Goal: Task Accomplishment & Management: Complete application form

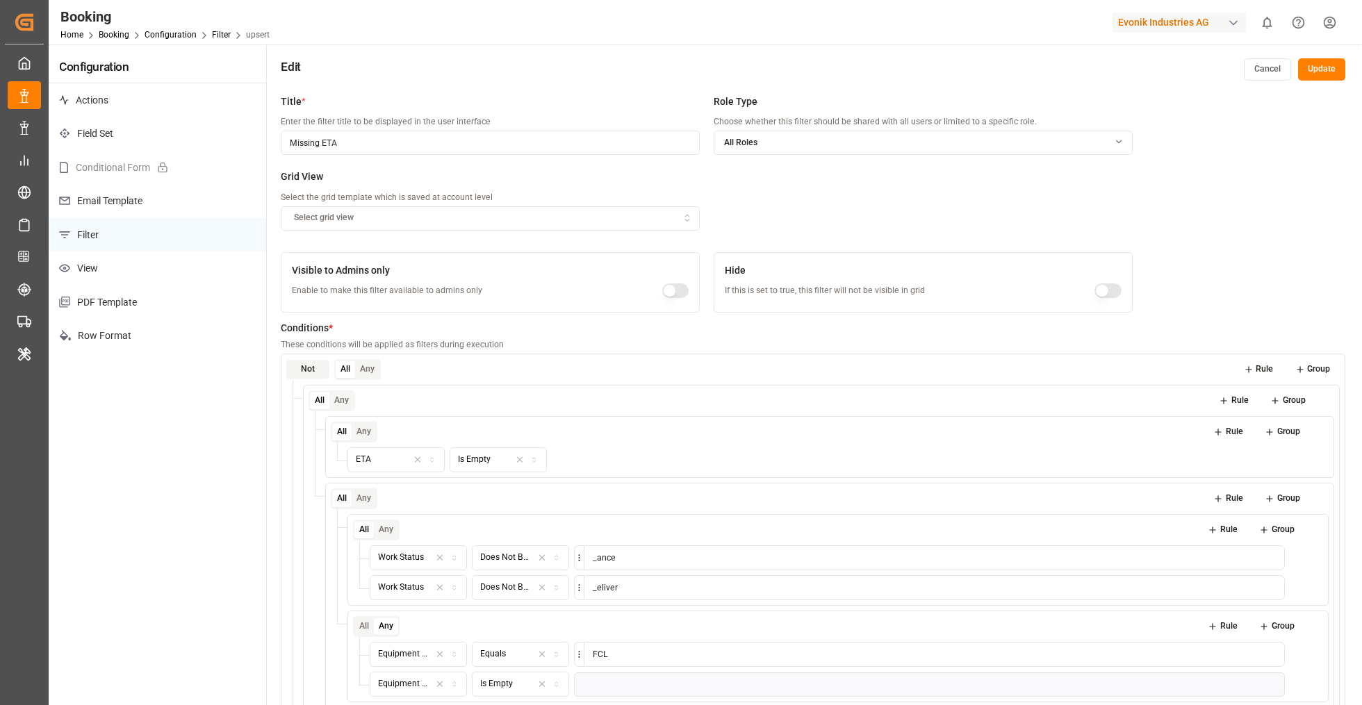
drag, startPoint x: 410, startPoint y: 144, endPoint x: 107, endPoint y: 127, distance: 303.4
click at [107, 124] on div "Configuration Actions Field Set Conditional Form Email Template Filter View PDF…" at bounding box center [704, 418] width 1310 height 748
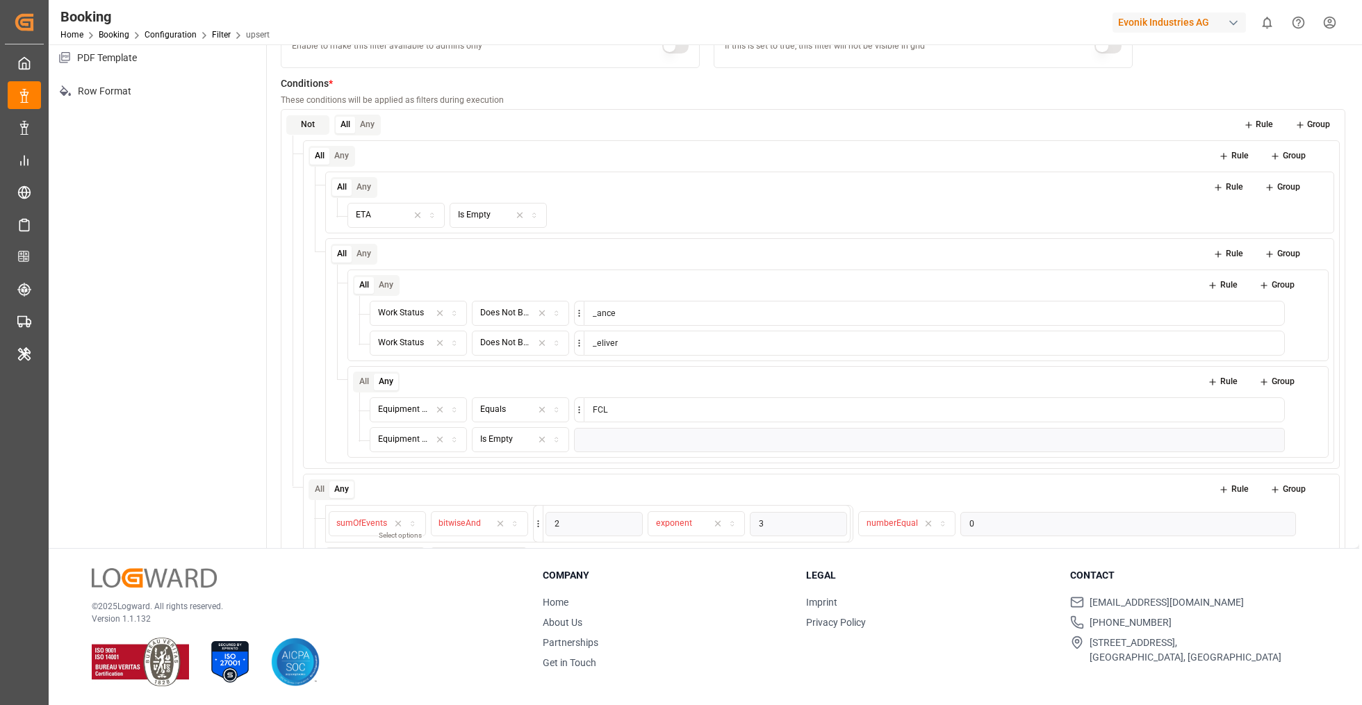
scroll to position [47, 0]
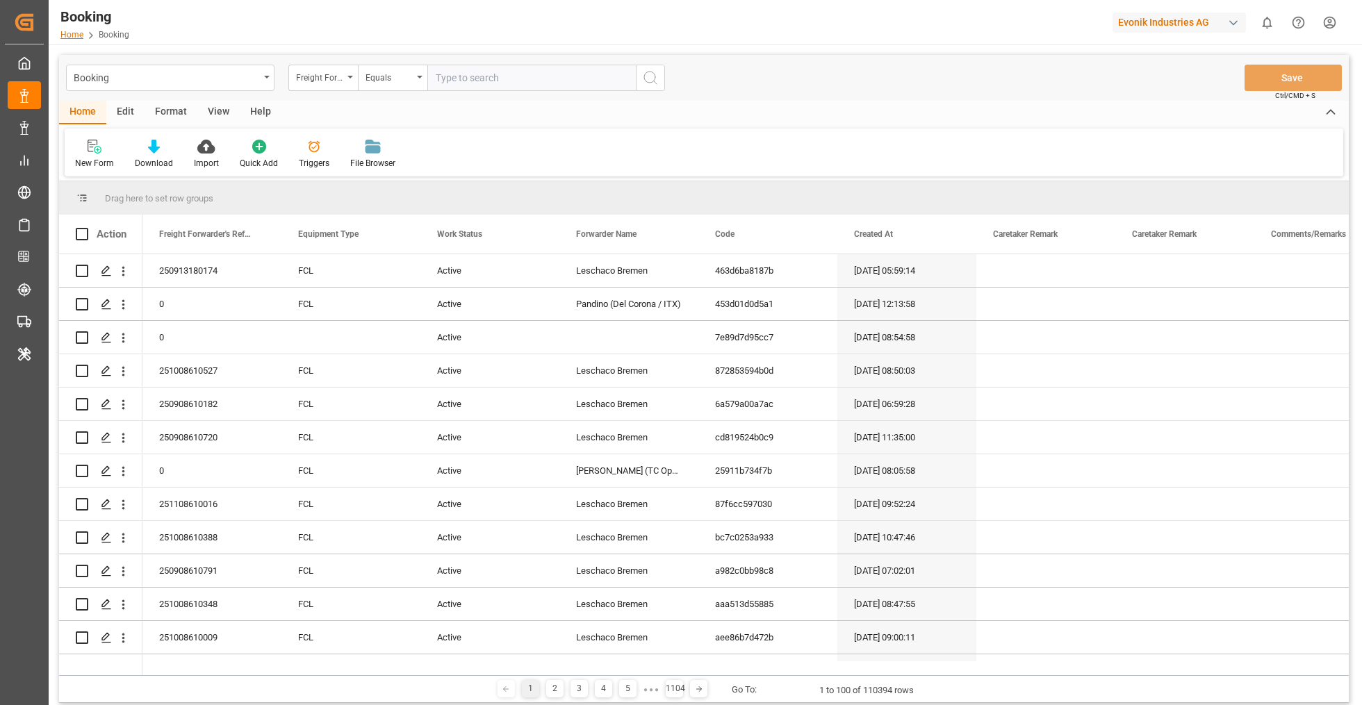
click at [70, 39] on link "Home" at bounding box center [71, 35] width 23 height 10
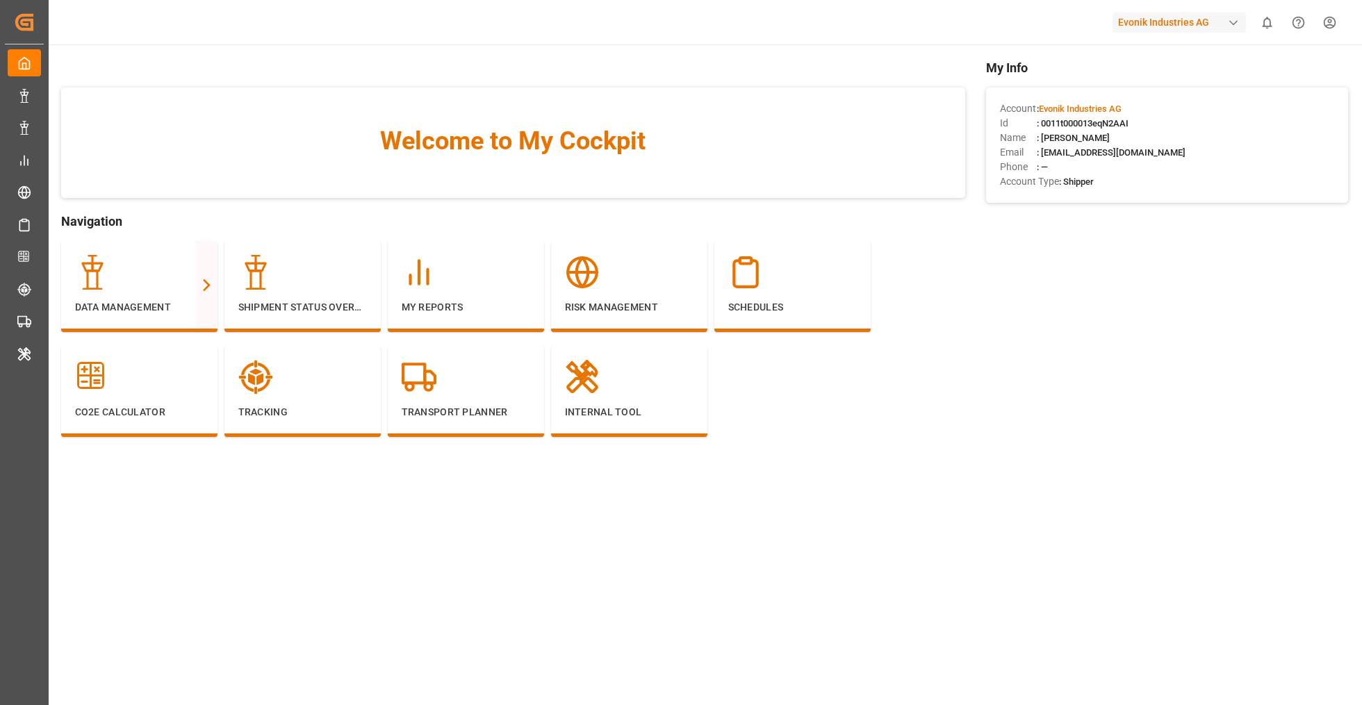
drag, startPoint x: 998, startPoint y: 108, endPoint x: 1135, endPoint y: 127, distance: 138.8
click at [1135, 127] on div "Account : Evonik Industries AG Id : 0011t000013eqN2AAI Name : deepak mishra Ema…" at bounding box center [1167, 145] width 362 height 115
copy div "Account : Evonik Industries AG Id : 0011t000013eqN2AAI"
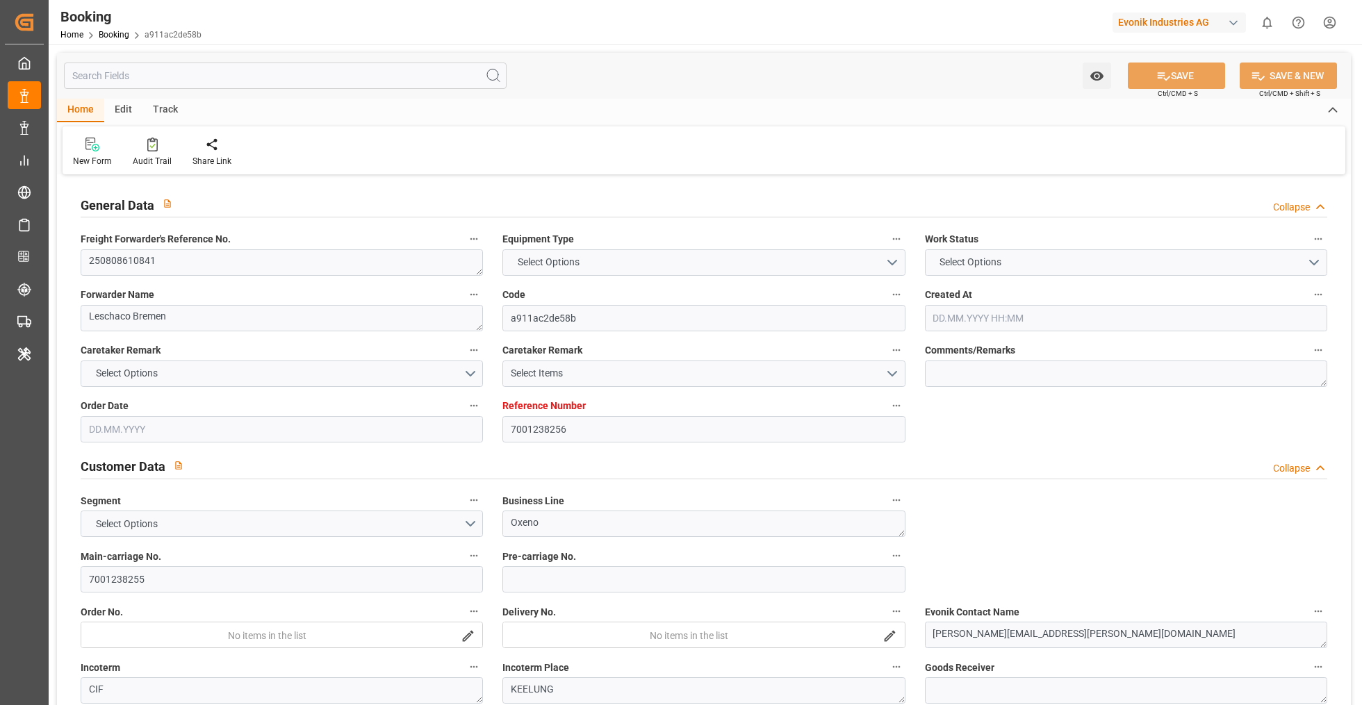
type input "7001238256"
type input "9776418"
type input "CMACGM"
type input "CMA CGM Group"
type input "BEANR"
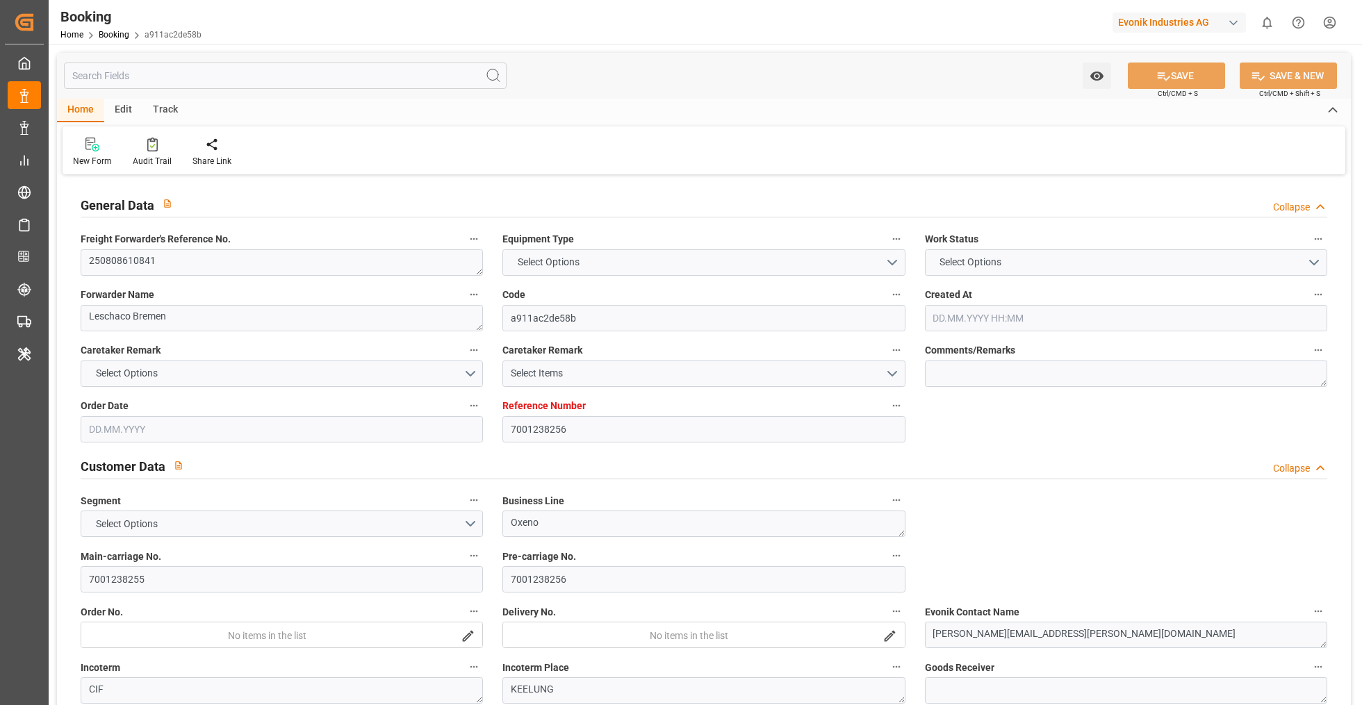
type input "TWKEL"
type input "CNSHG"
type input "0"
type input "BEANR"
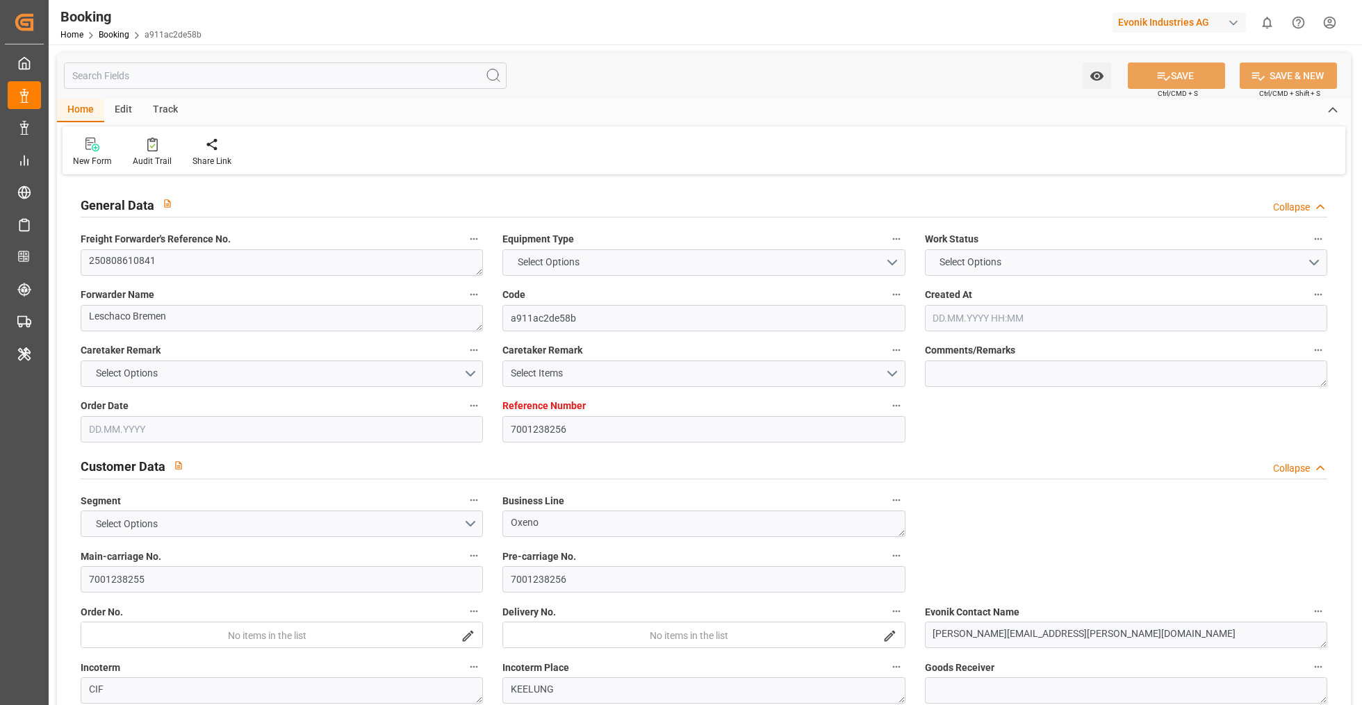
type input "TWKEL"
type input "9839179"
type input "9172313"
type input "[DATE] 07:29"
type input "[DATE]"
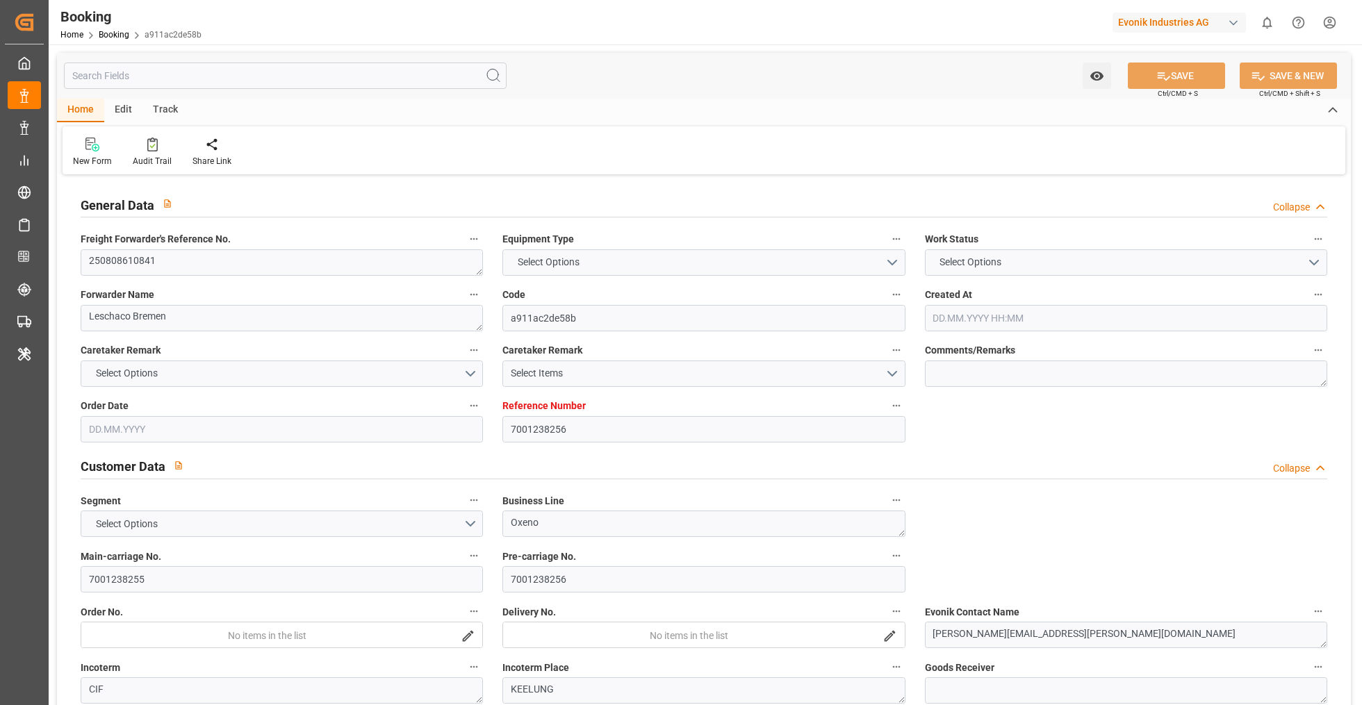
type input "[DATE]"
type input "[DATE] 00:00"
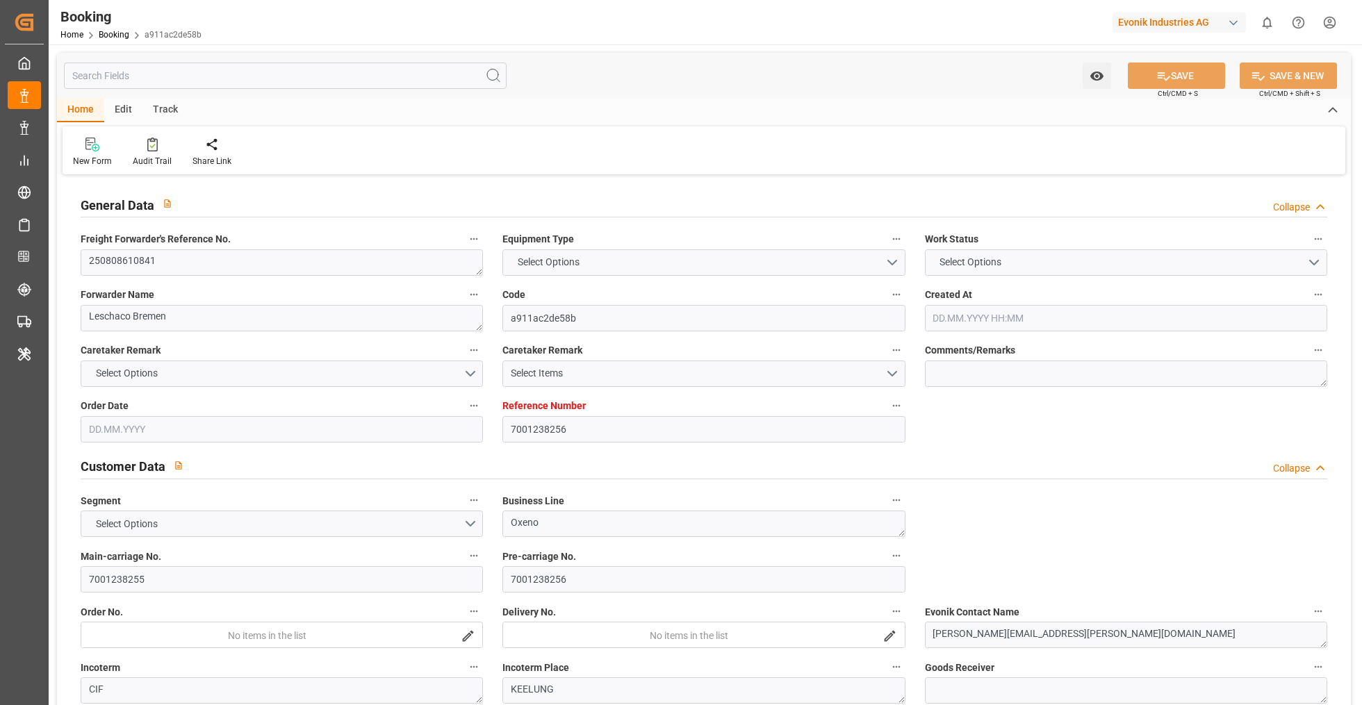
type input "[DATE] 01:30"
type input "[DATE] 19:36"
type input "[DATE] 03:00"
type input "[DATE] 00:00"
type input "[DATE] 11:00"
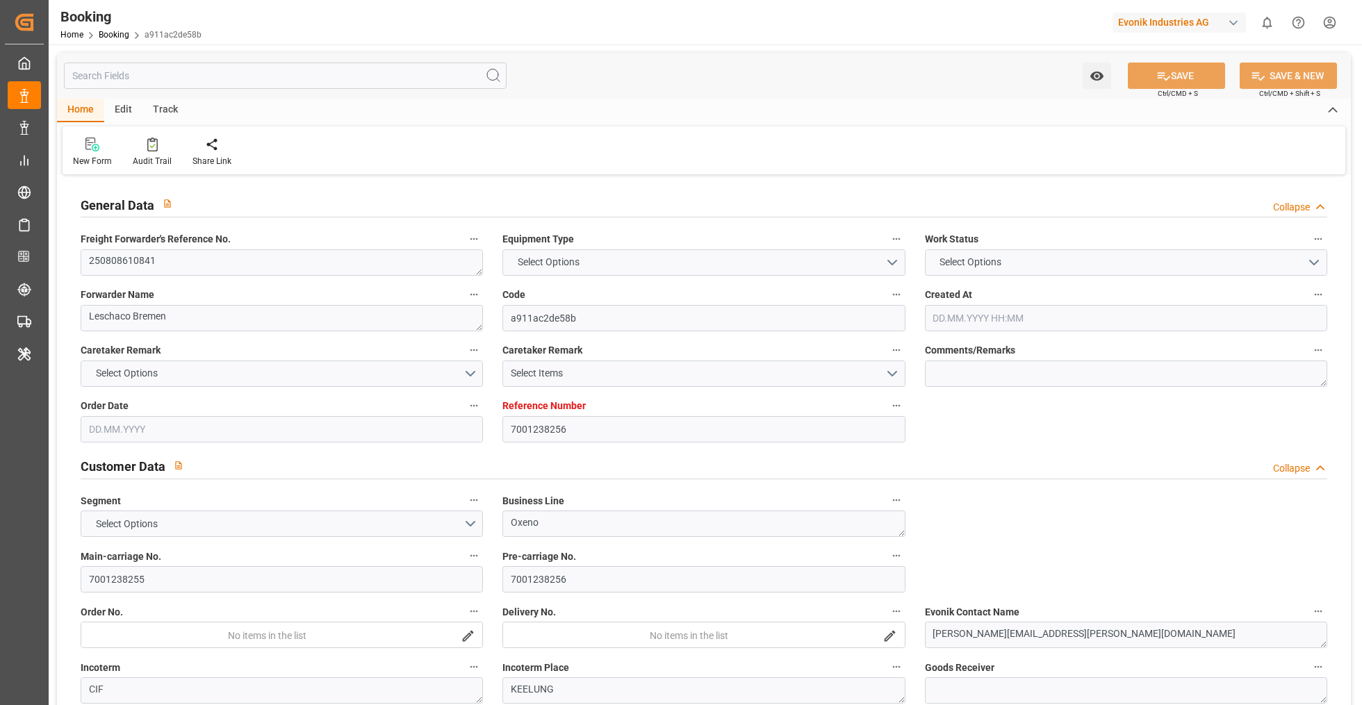
type input "[DATE] 11:00"
type input "[DATE] 21:00"
type input "[DATE] 11:00"
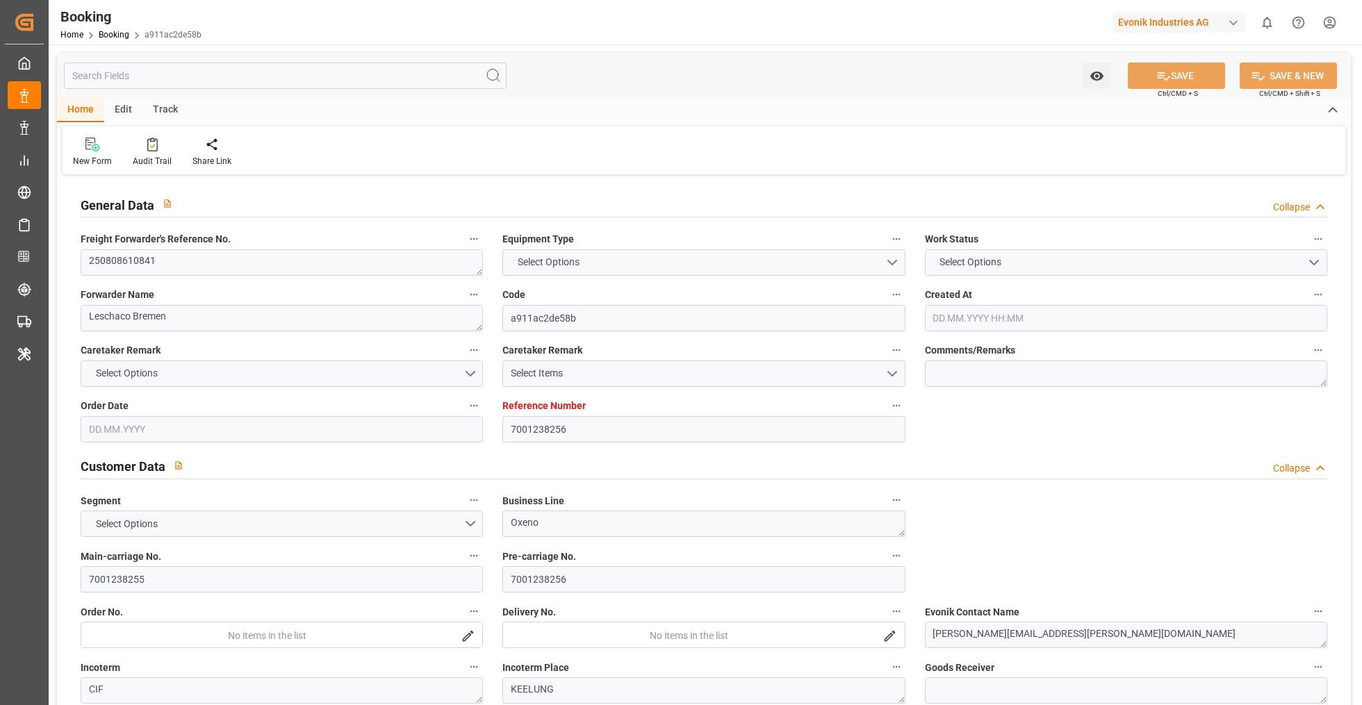
type input "[DATE] 21:00"
type input "[DATE]"
type input "[DATE] 09:30"
type input "[DATE]"
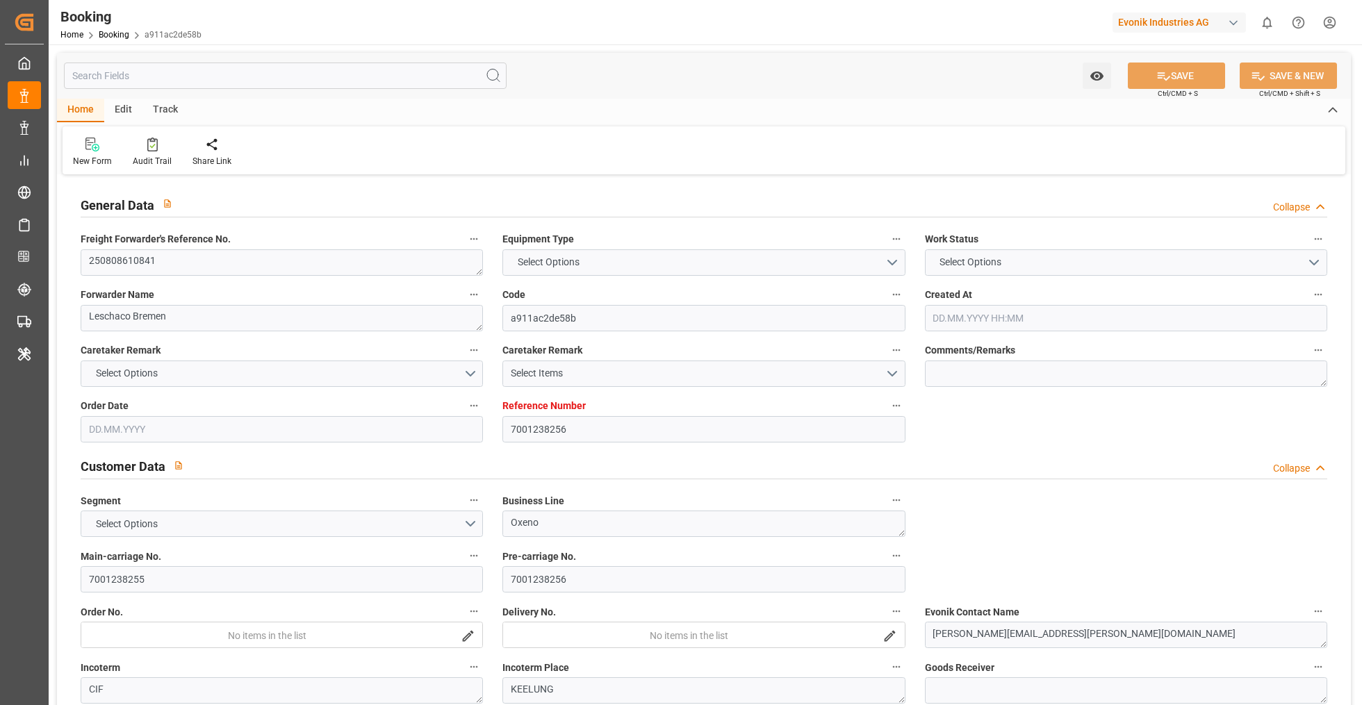
type input "[DATE] 19:17"
type input "[DATE] 00:17"
type input "[DATE] 11:00"
type input "[DATE] 19:44"
type input "[DATE] 15:00"
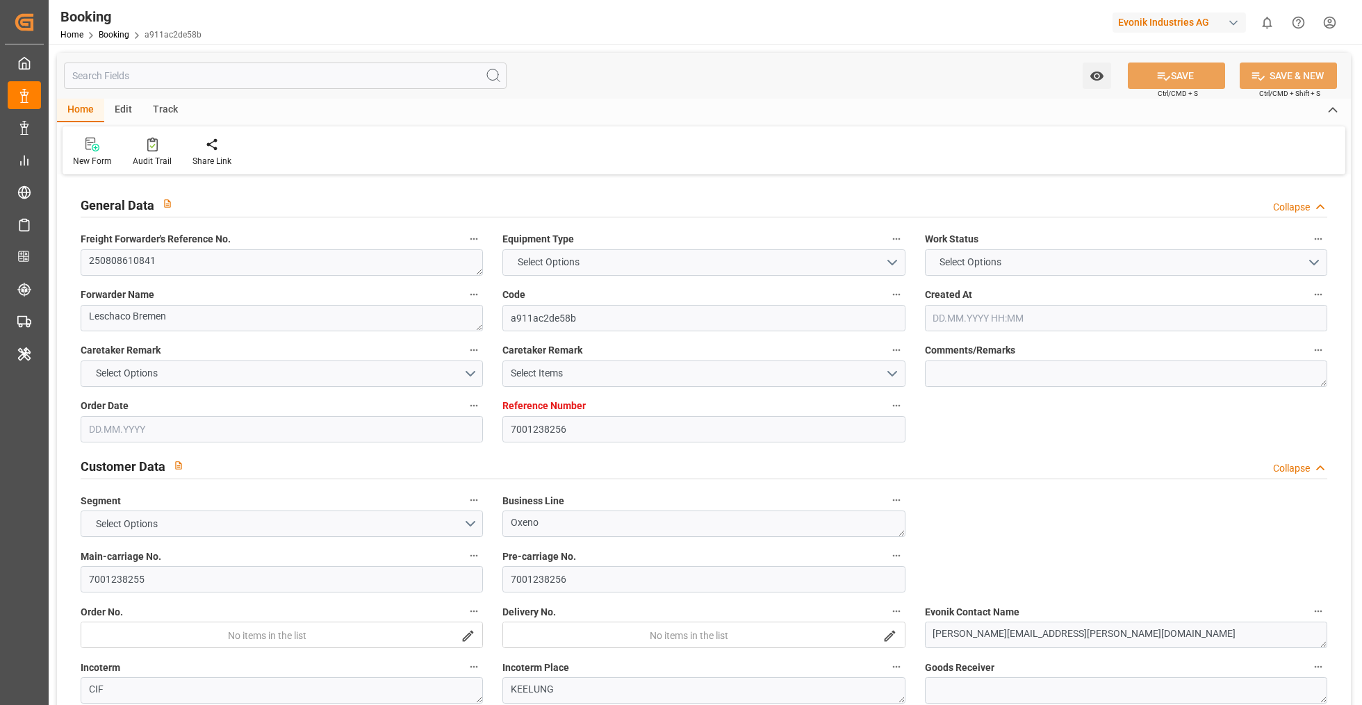
type input "[DATE] 11:00"
type input "[DATE] 19:49"
type input "[DATE] 21:00"
type input "[DATE] 03:00"
type input "[DATE] 10:27"
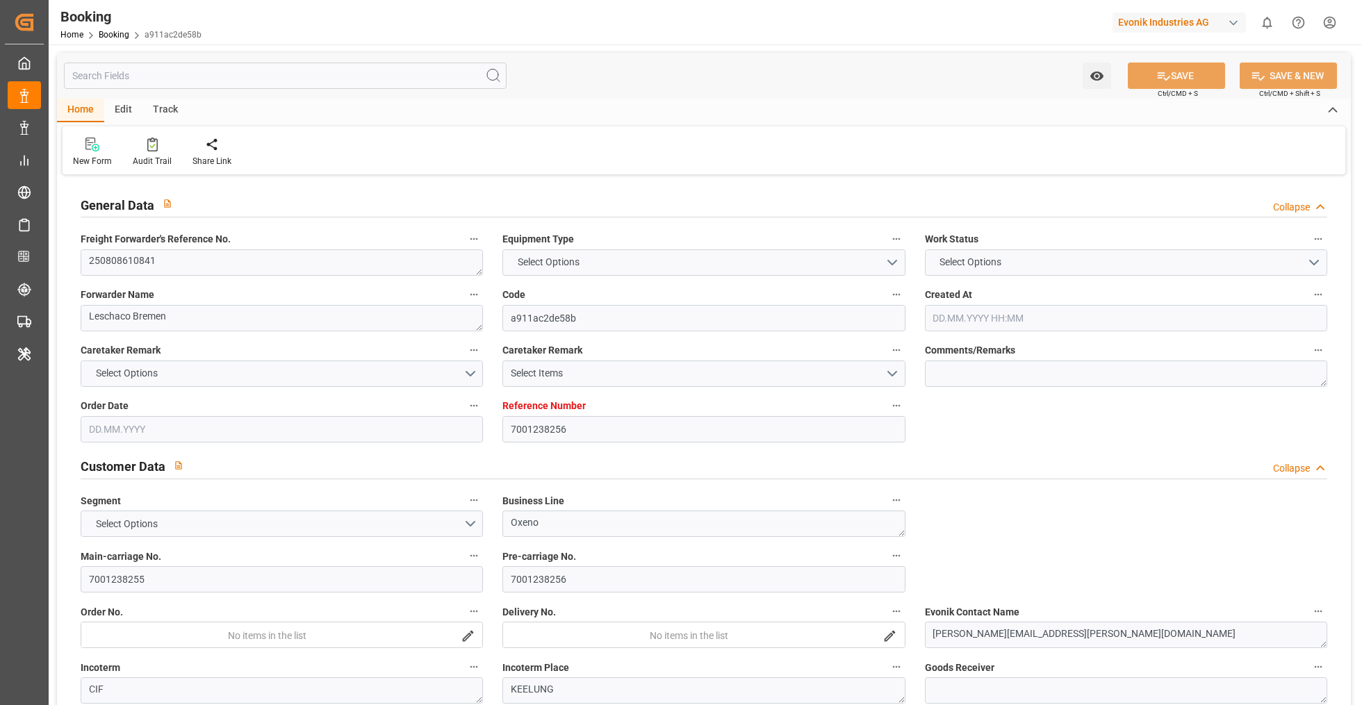
type input "[DATE] 10:27"
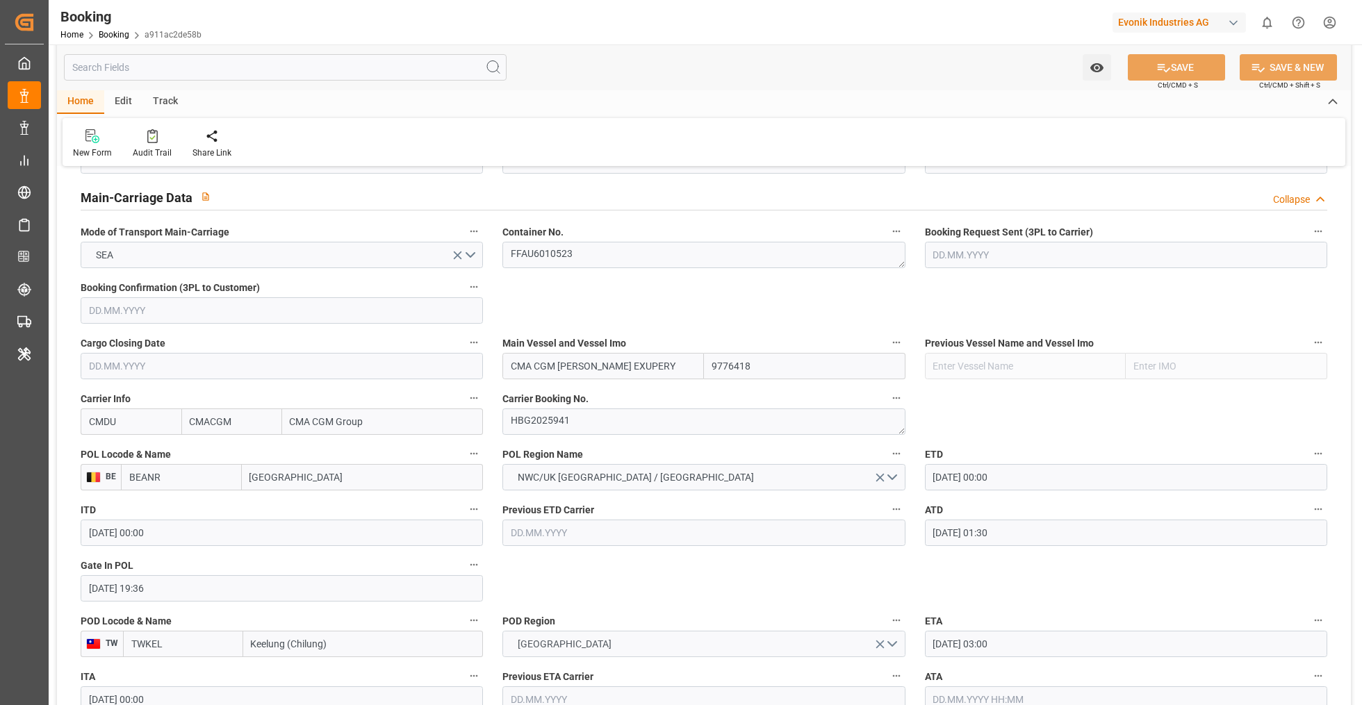
scroll to position [814, 0]
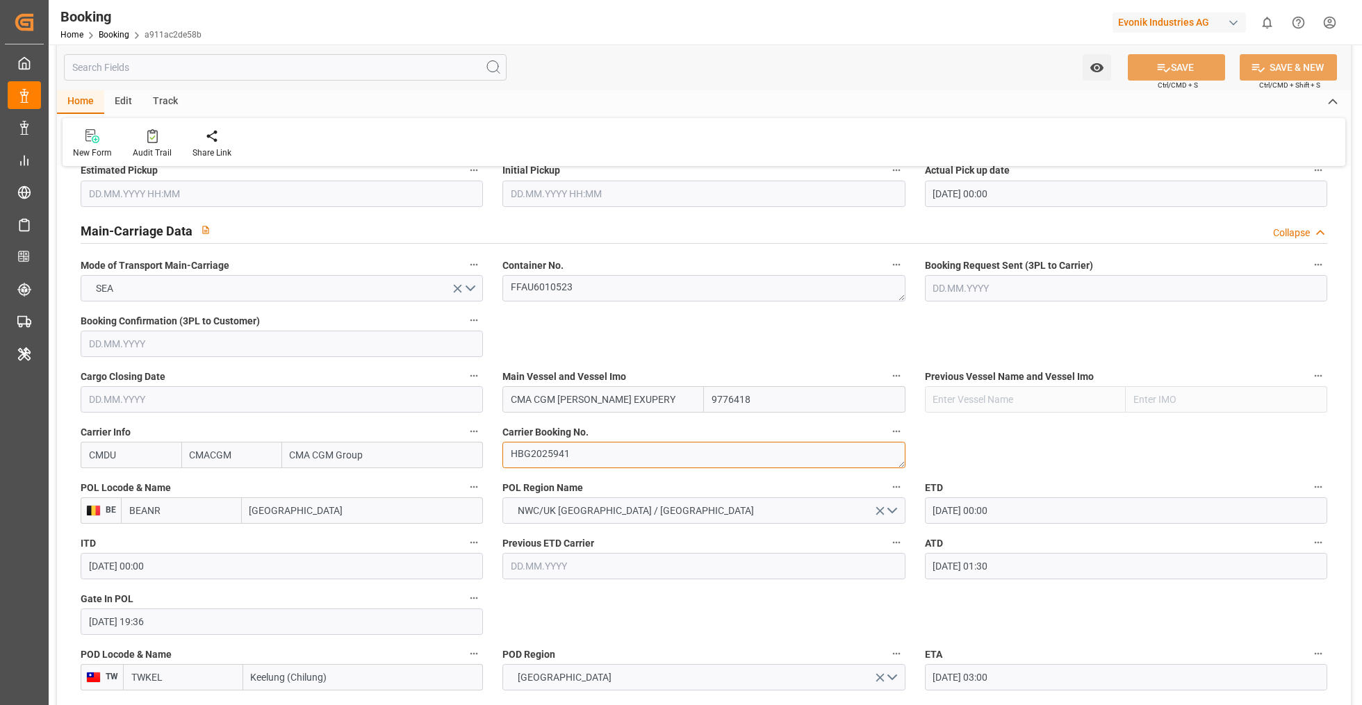
click at [542, 452] on textarea "HBG2025941" at bounding box center [703, 455] width 402 height 26
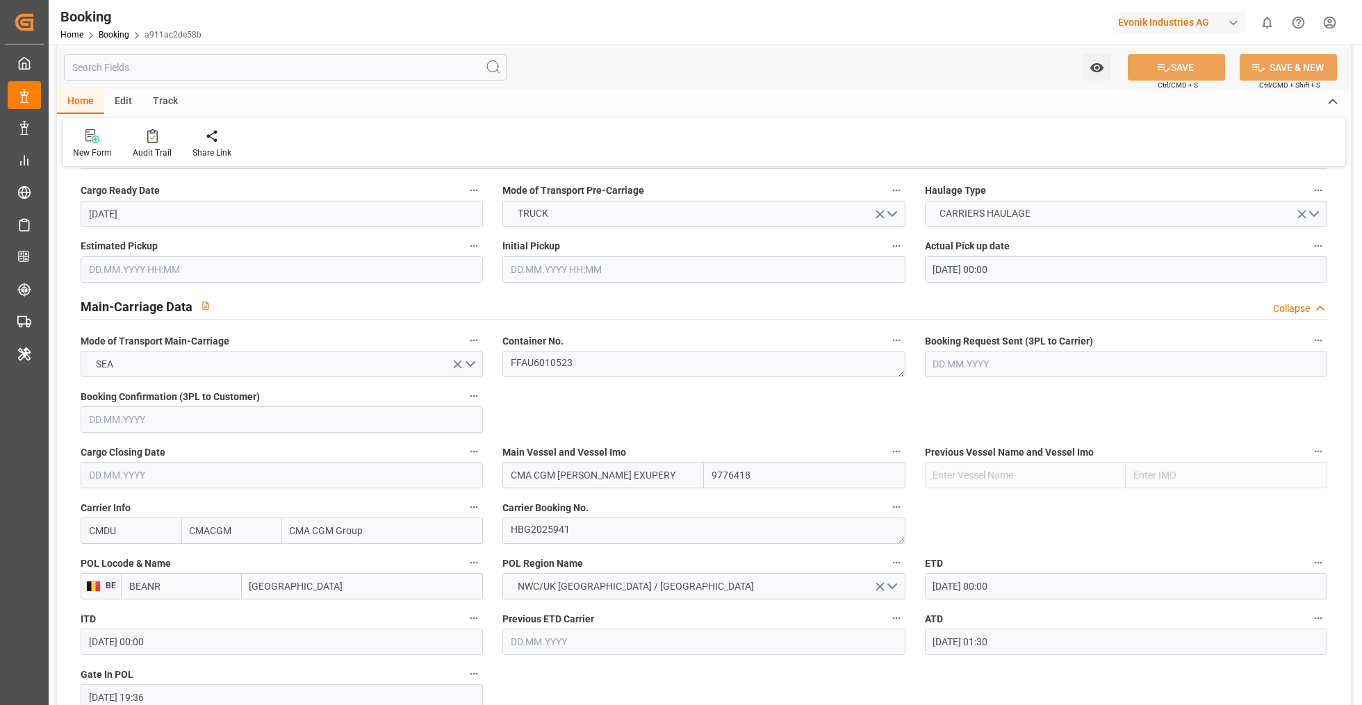
scroll to position [800, 0]
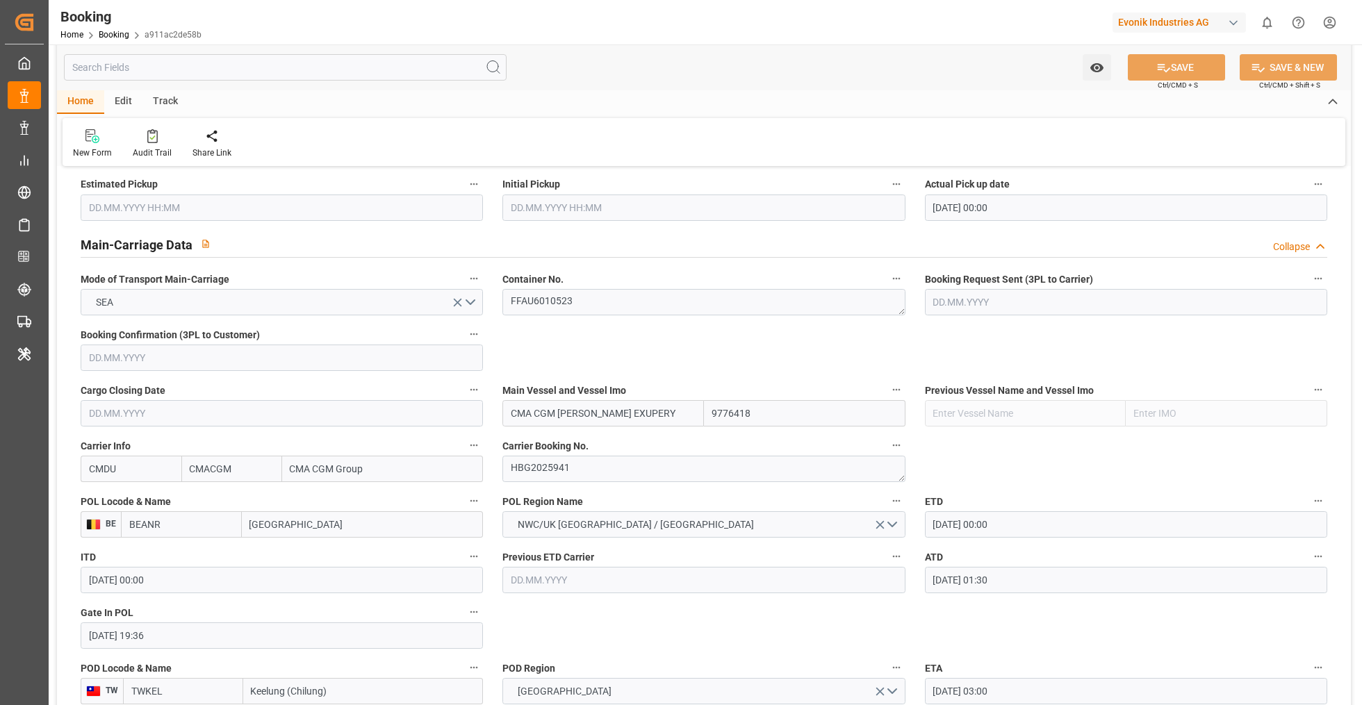
click at [234, 74] on input "text" at bounding box center [285, 67] width 443 height 26
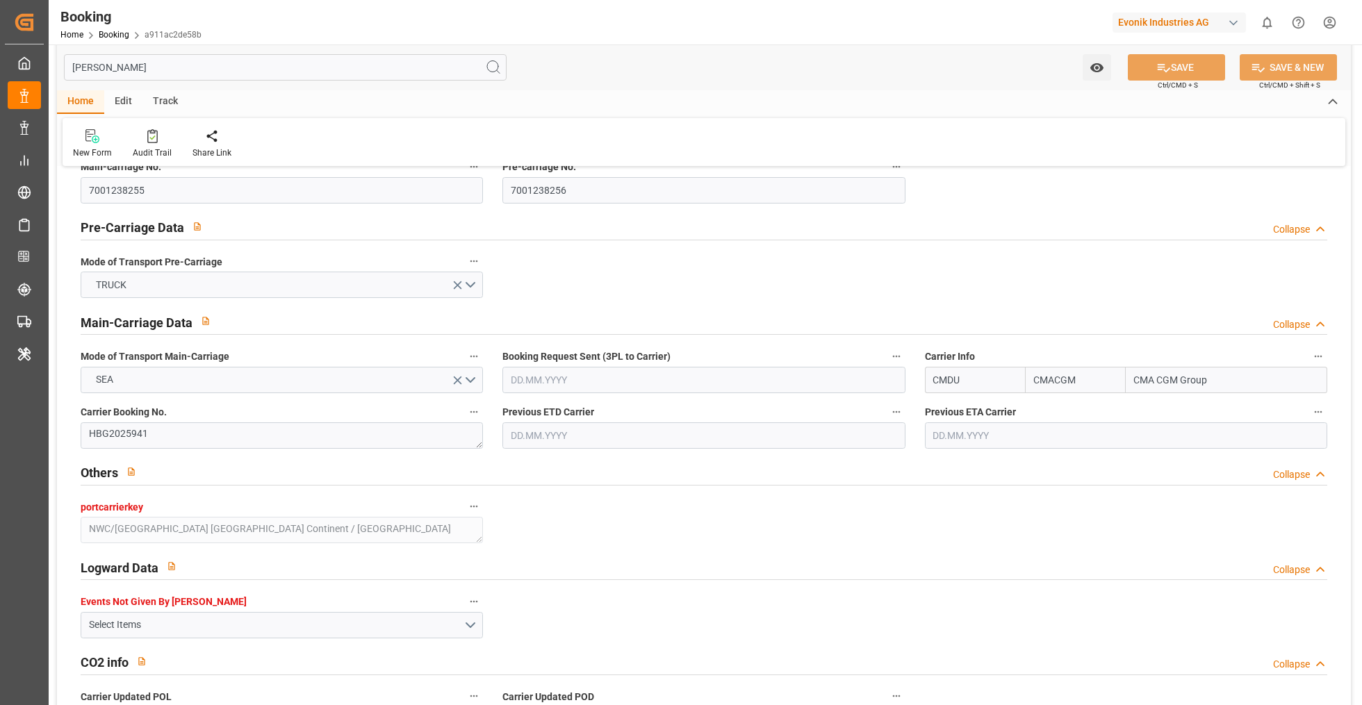
scroll to position [0, 0]
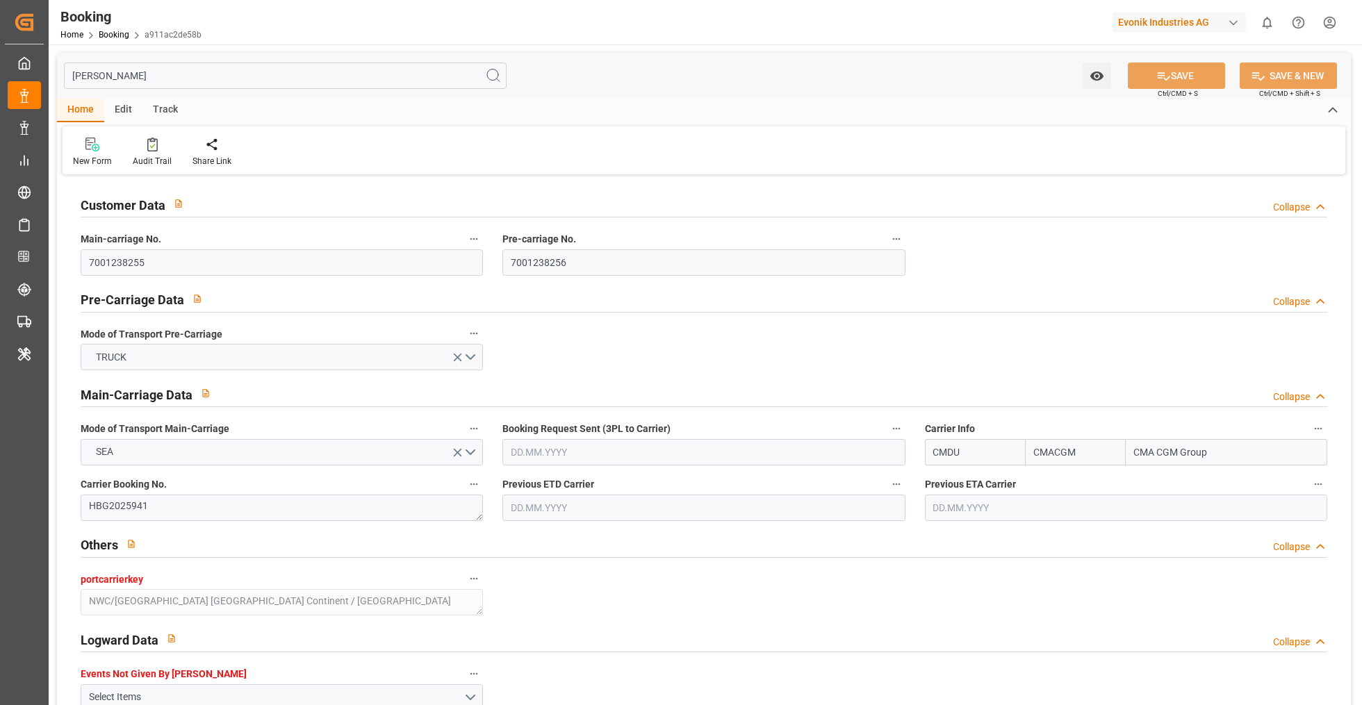
drag, startPoint x: 445, startPoint y: 76, endPoint x: 106, endPoint y: 94, distance: 339.5
click at [106, 94] on div "[PERSON_NAME] Watch Option SAVE Ctrl/CMD + S SAVE & NEW Ctrl/CMD + Shift + S" at bounding box center [704, 76] width 1294 height 46
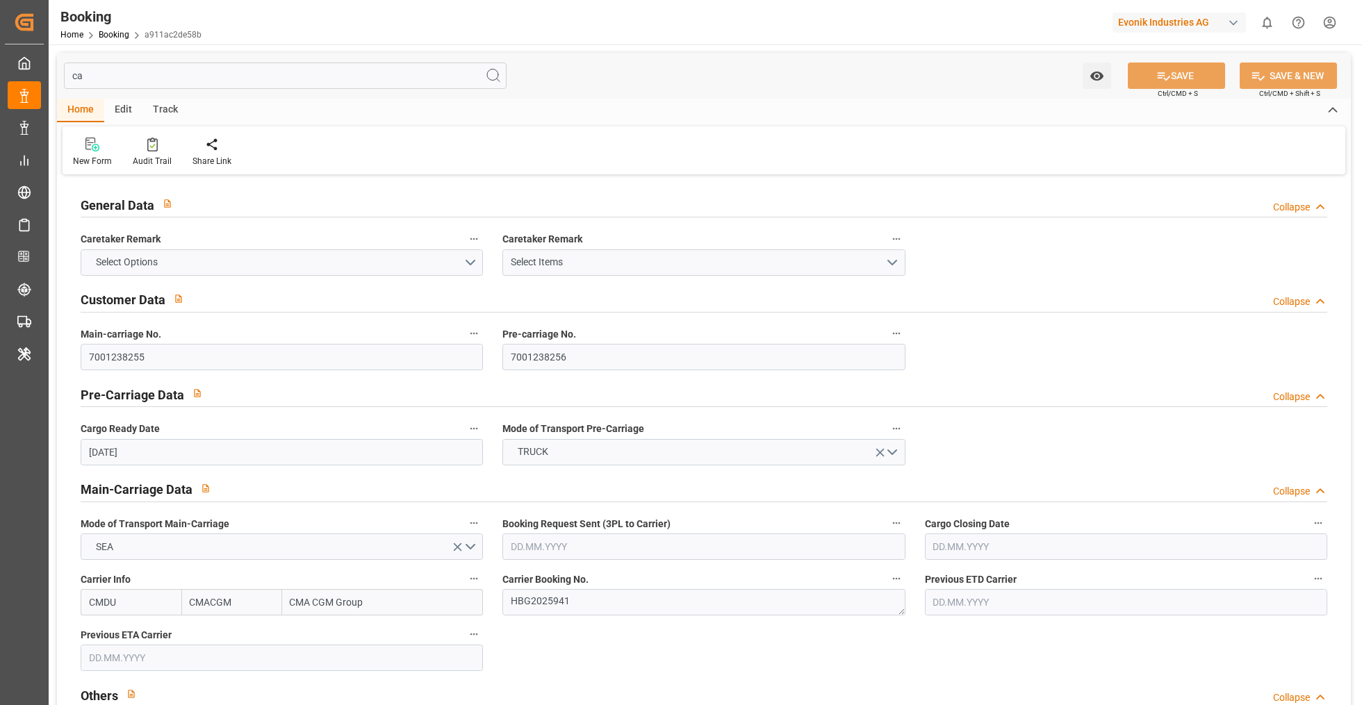
type input "c"
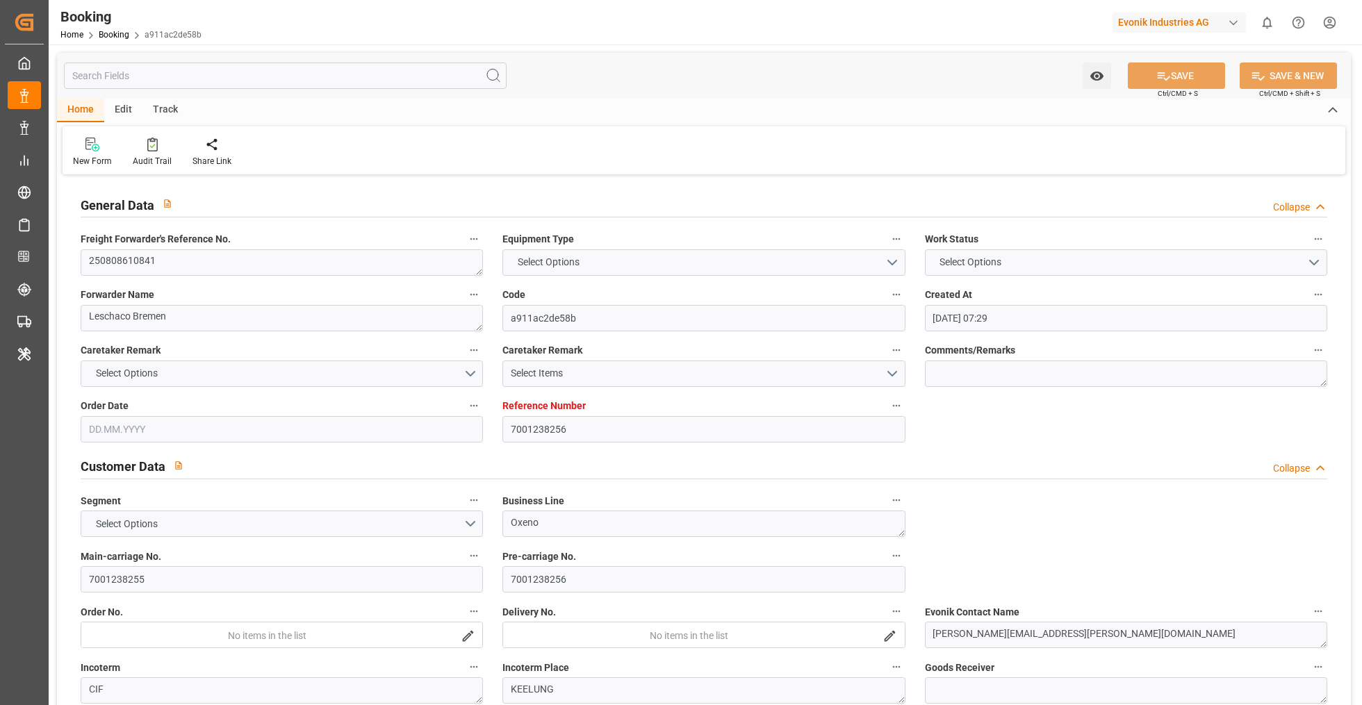
type input "9776418"
type input "0"
type input "9839179"
type input "9172313"
type input "[DATE]"
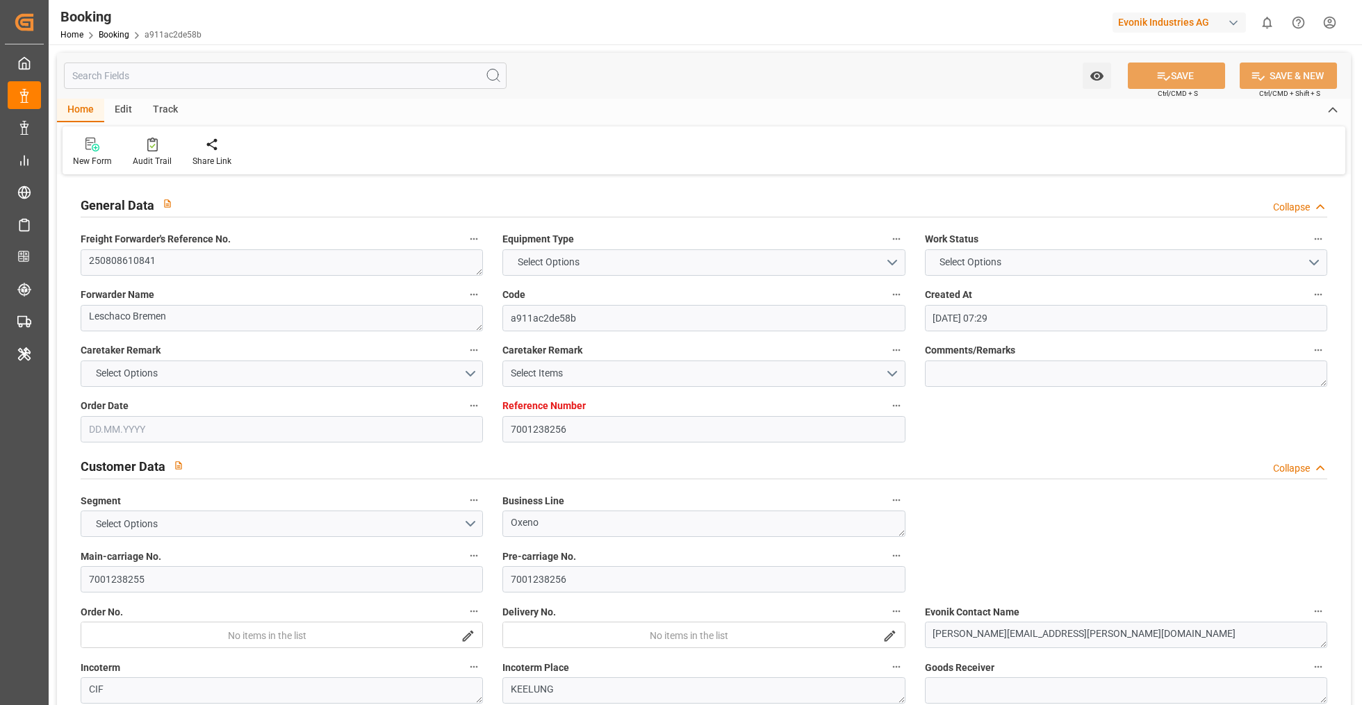
type input "[DATE]"
type input "[DATE] 00:00"
type input "[DATE] 01:30"
type input "[DATE] 19:36"
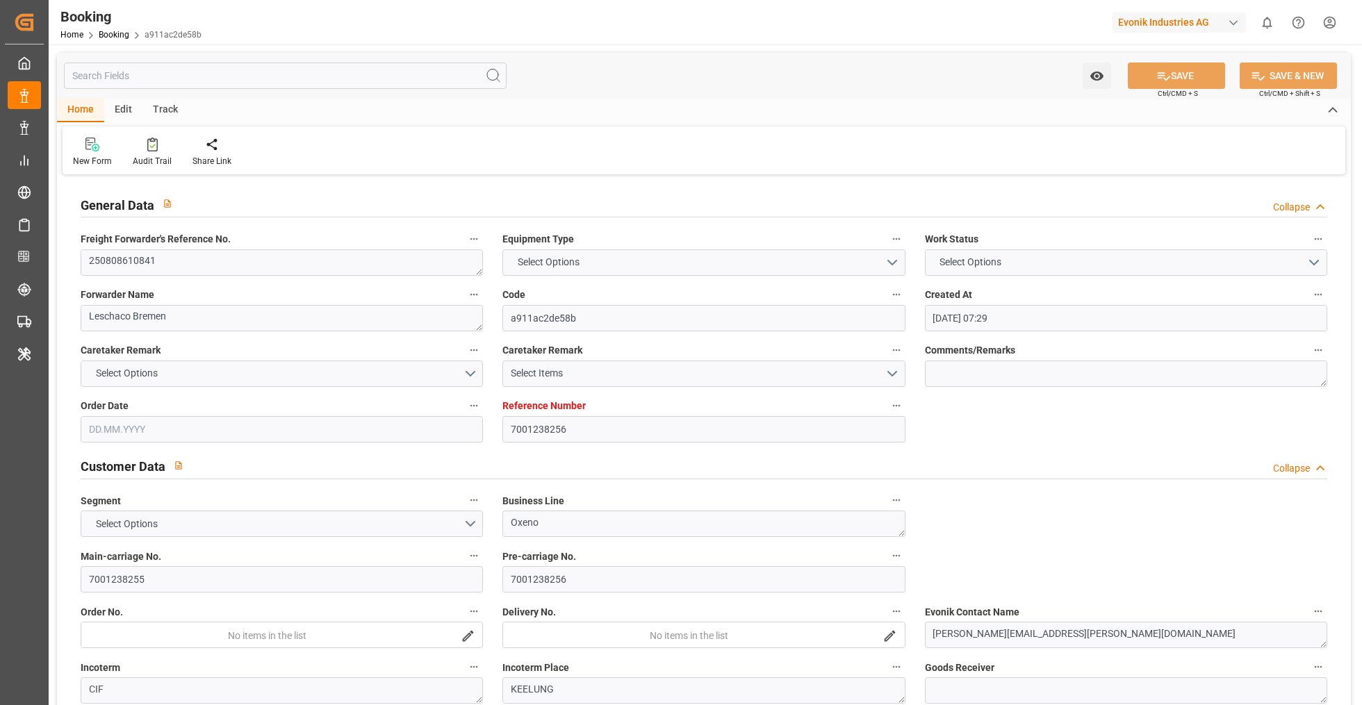
type input "[DATE] 03:00"
type input "[DATE] 00:00"
type input "[DATE] 11:00"
type input "[DATE] 21:00"
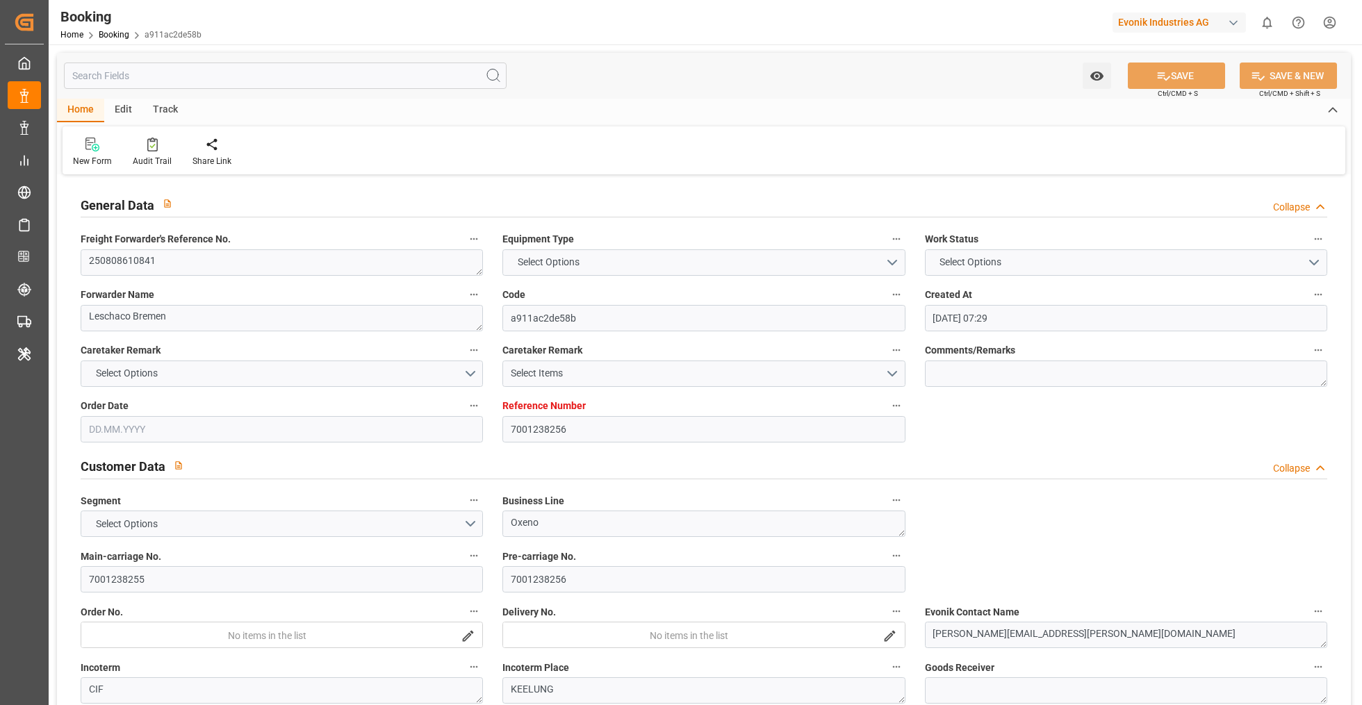
type input "[DATE] 11:00"
type input "[DATE] 21:00"
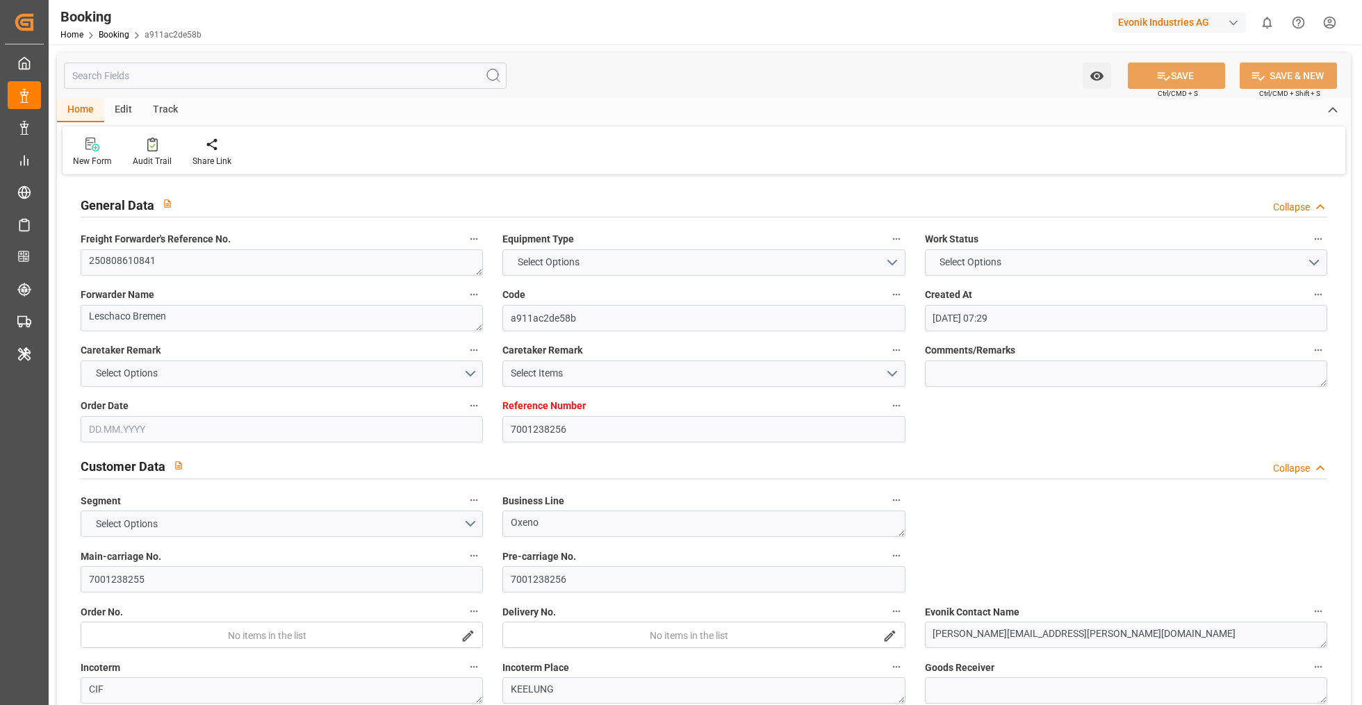
type input "[DATE]"
type input "[DATE] 09:30"
type input "[DATE] 00:17"
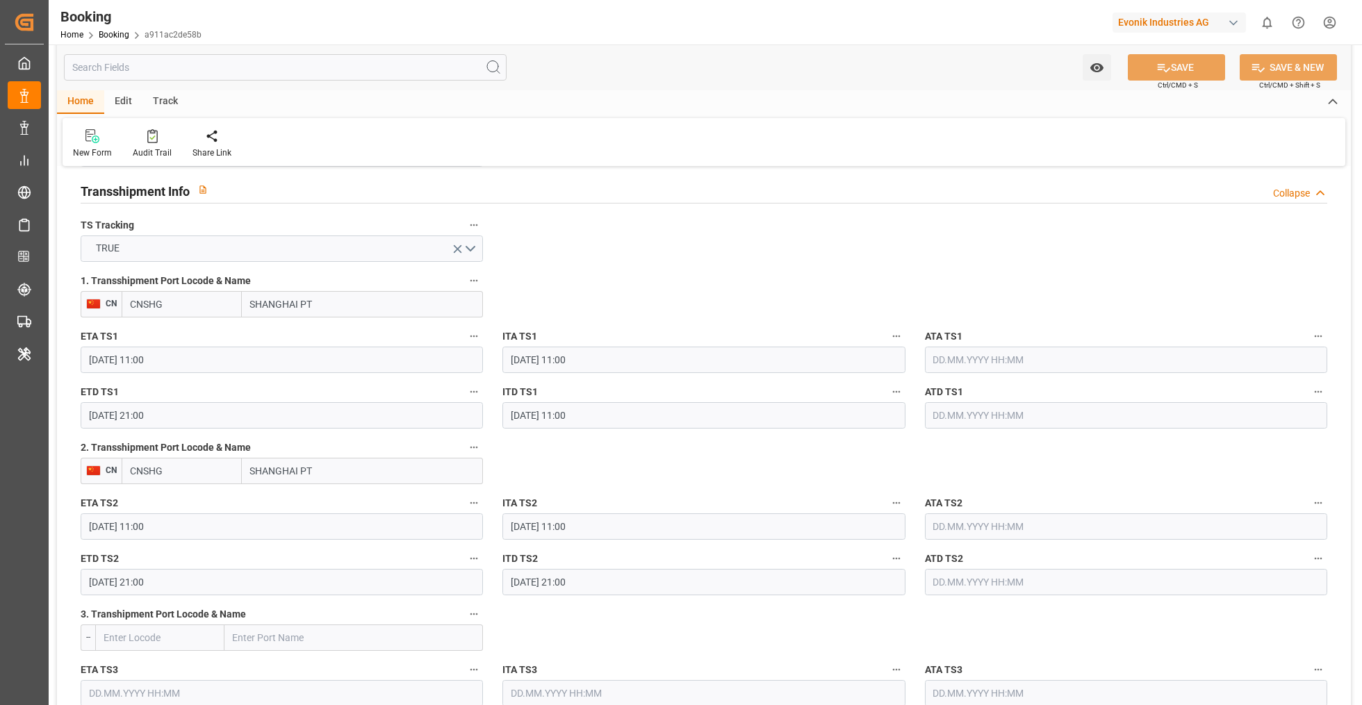
scroll to position [1469, 0]
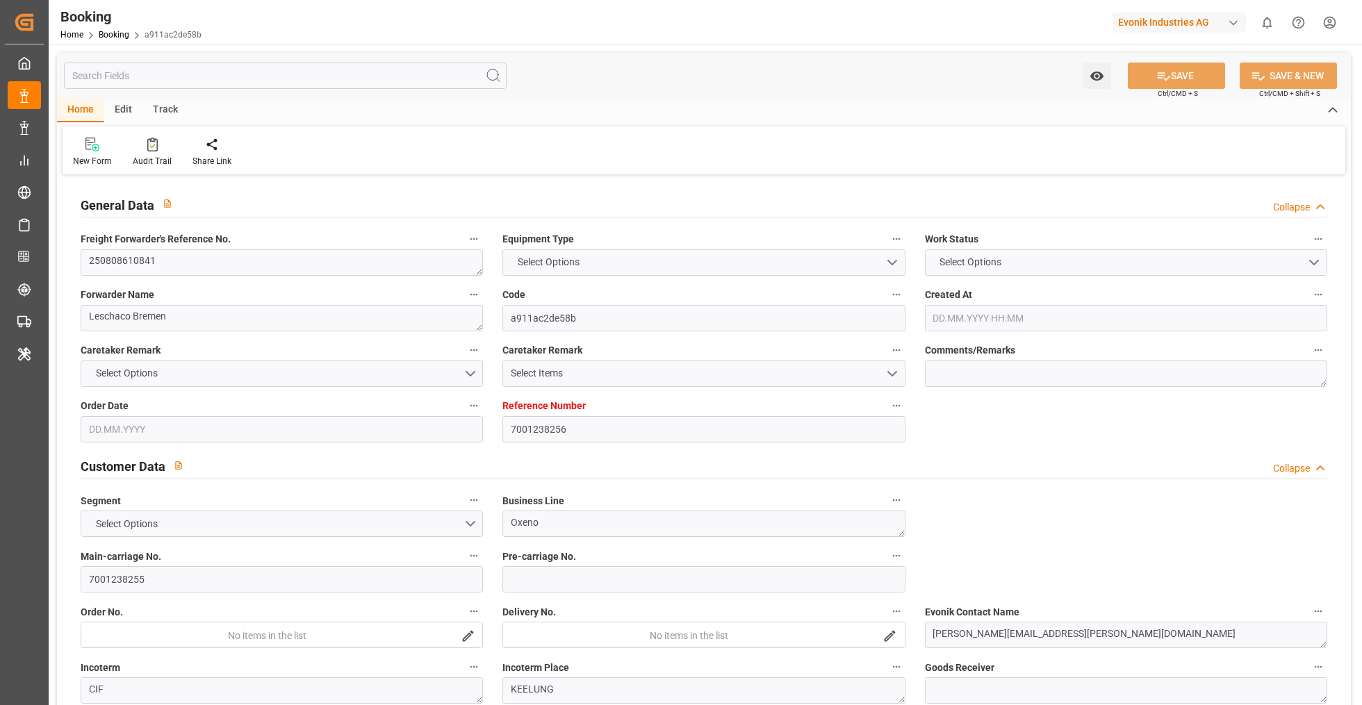
type input "7001238256"
type input "9776418"
type input "CMACGM"
type input "CMA CGM Group"
type input "BEANR"
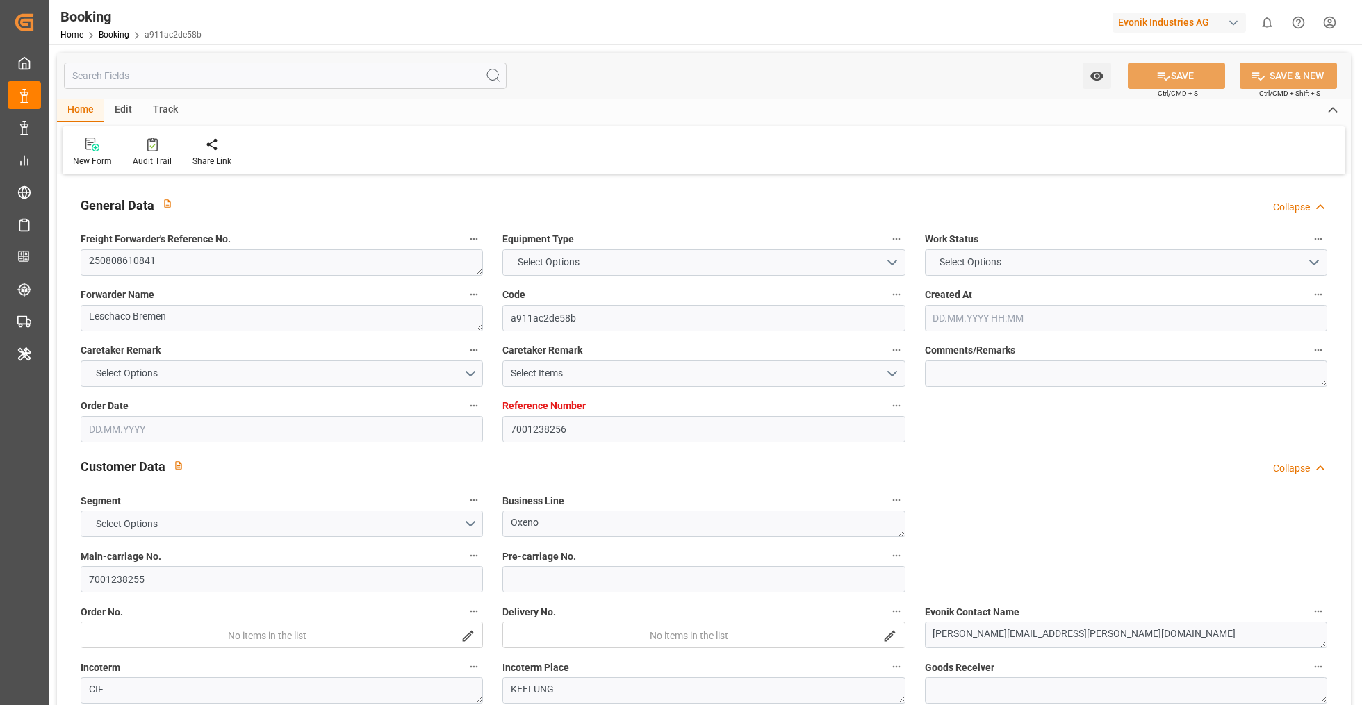
type input "TWKEL"
type input "CNSHG"
type input "0"
type input "BEANR"
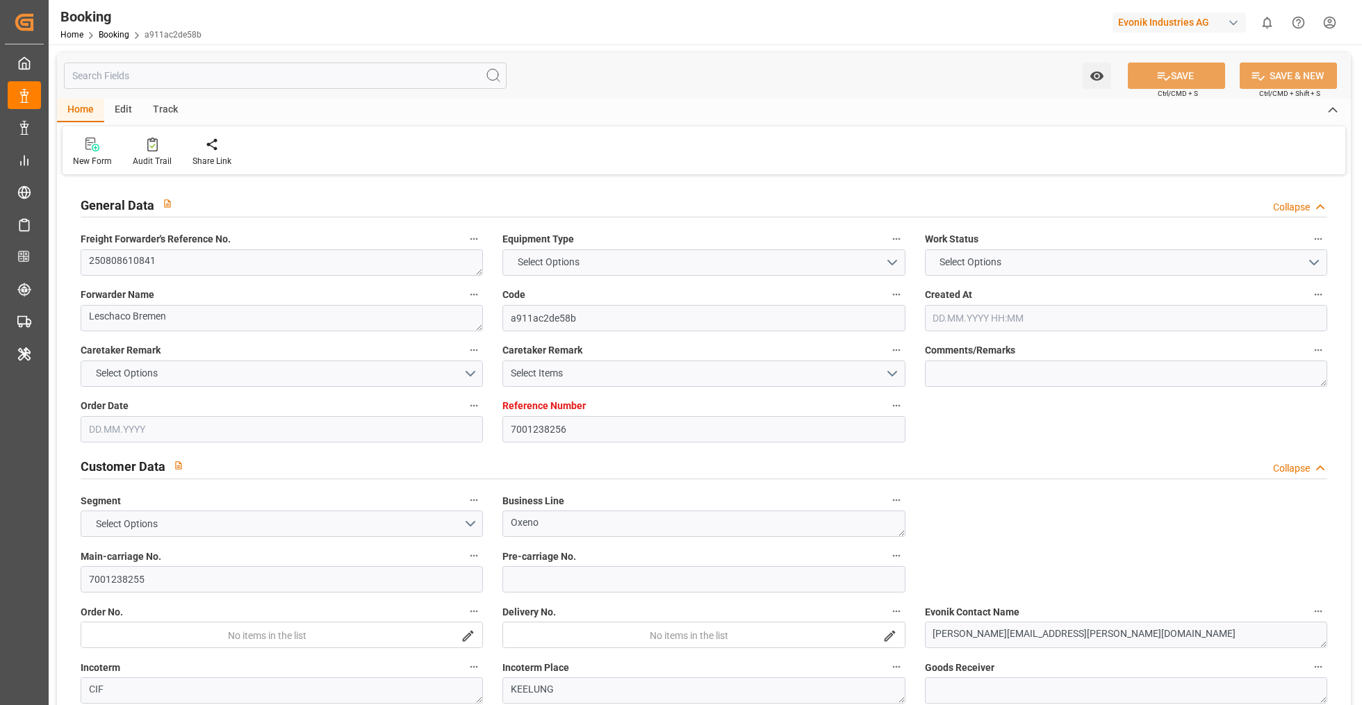
type input "TWKEL"
type input "9839179"
type input "9172313"
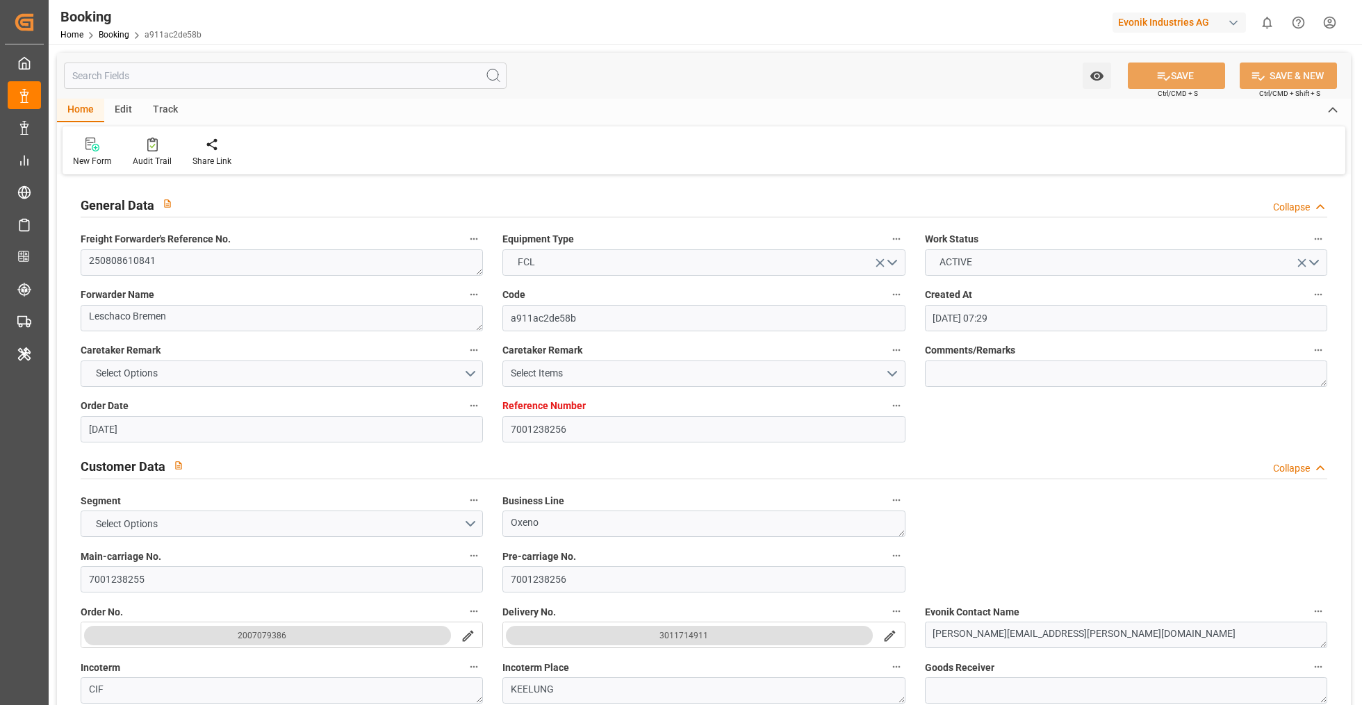
type input "[DATE] 07:29"
type input "[DATE]"
type input "[DATE] 00:00"
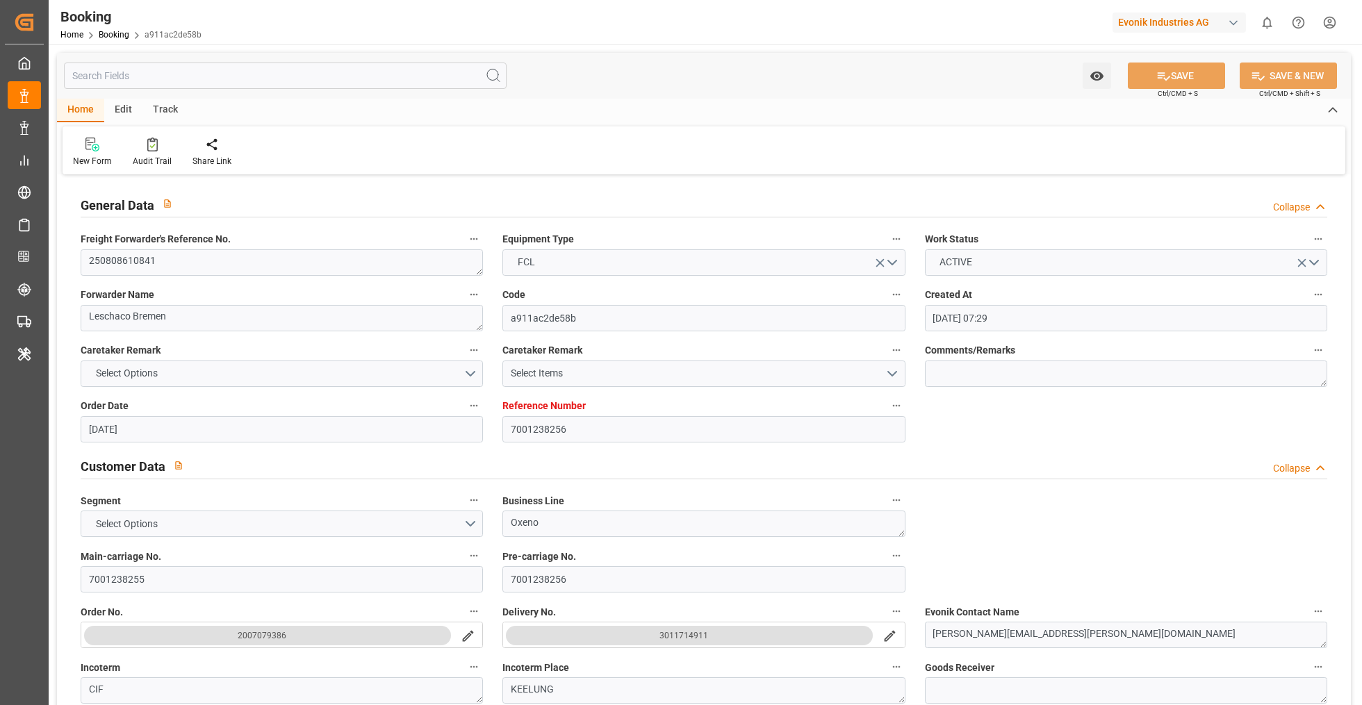
type input "[DATE] 00:00"
type input "[DATE] 01:30"
type input "[DATE] 19:36"
type input "[DATE] 03:00"
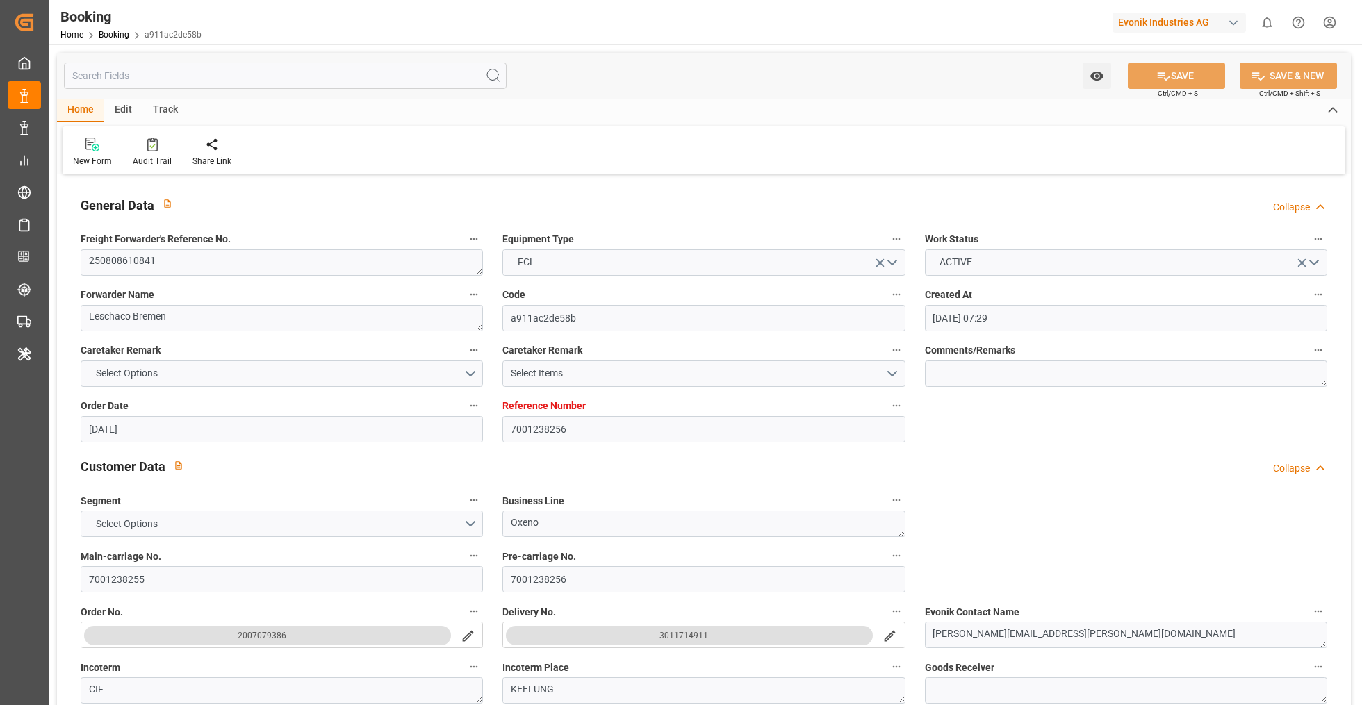
type input "[DATE] 00:00"
type input "[DATE] 11:00"
type input "[DATE] 21:00"
type input "[DATE] 11:00"
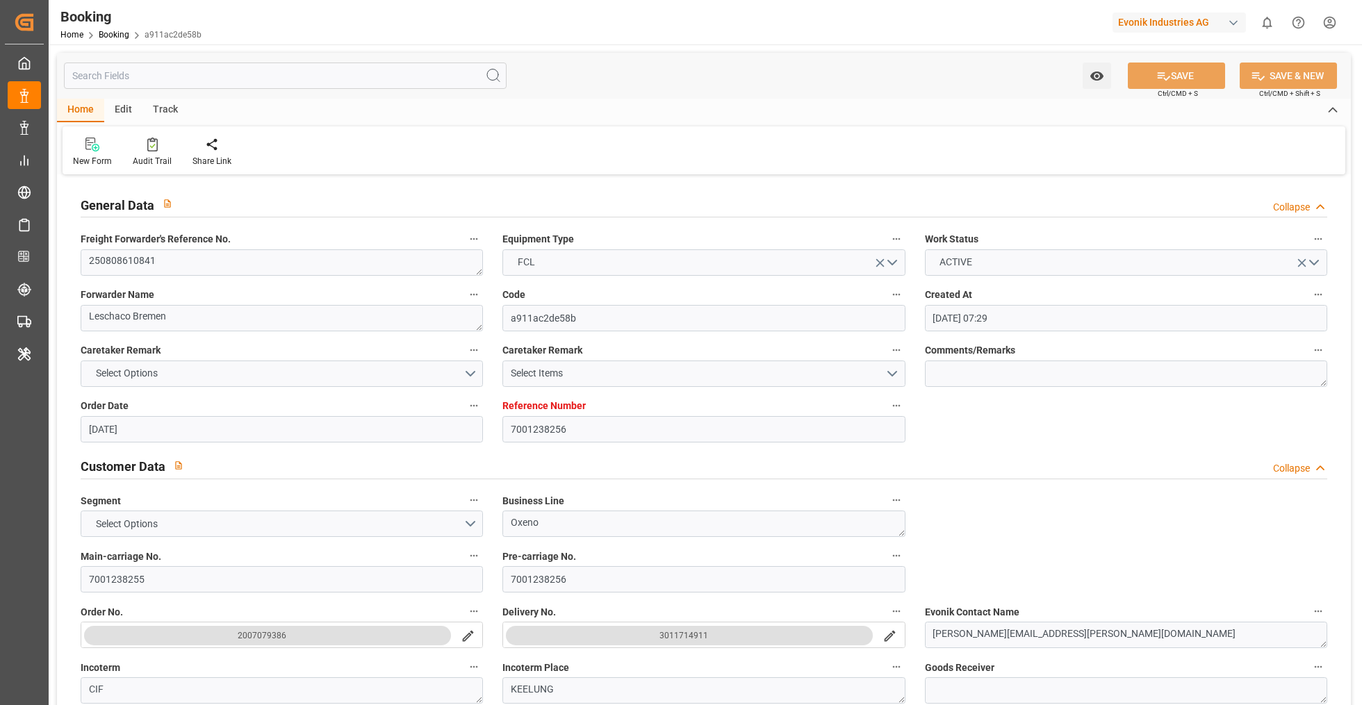
type input "[DATE] 11:00"
type input "[DATE] 21:00"
type input "[DATE]"
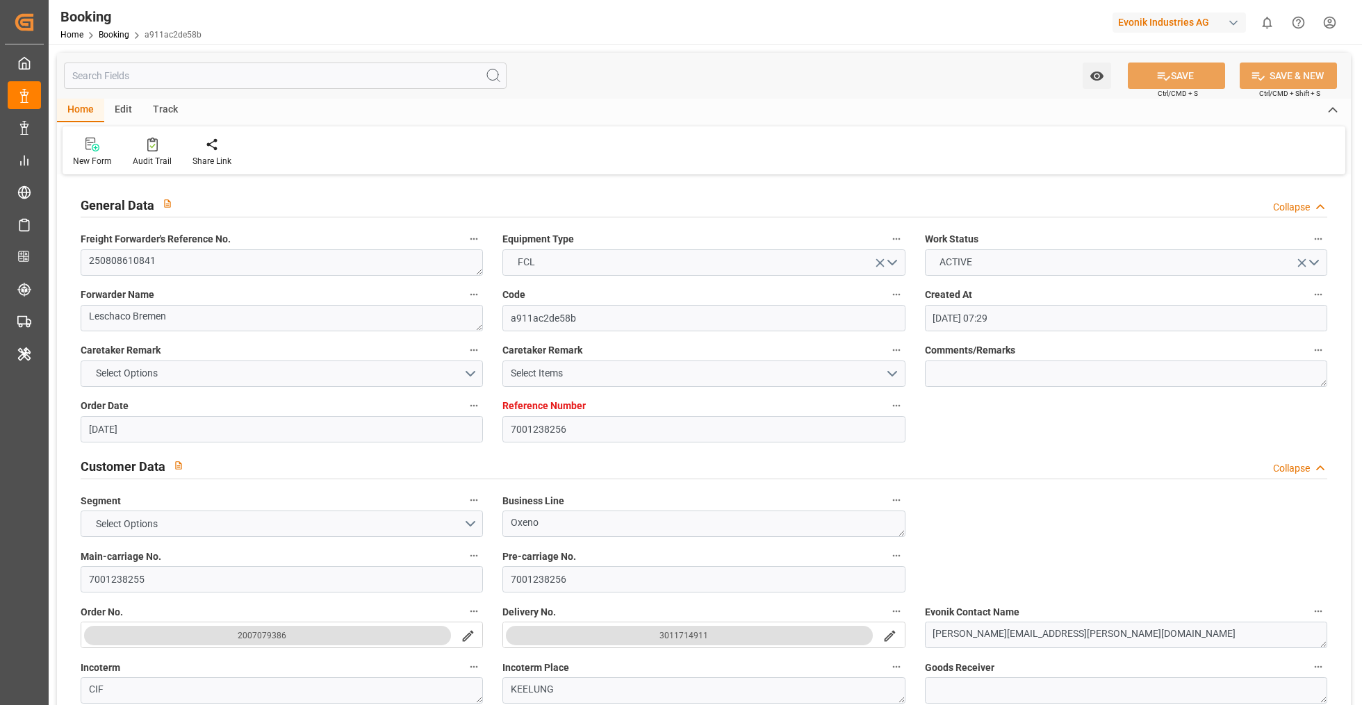
type input "[DATE] 09:30"
type input "[DATE]"
type input "[DATE] 19:17"
type input "[DATE] 00:17"
type input "[DATE] 11:00"
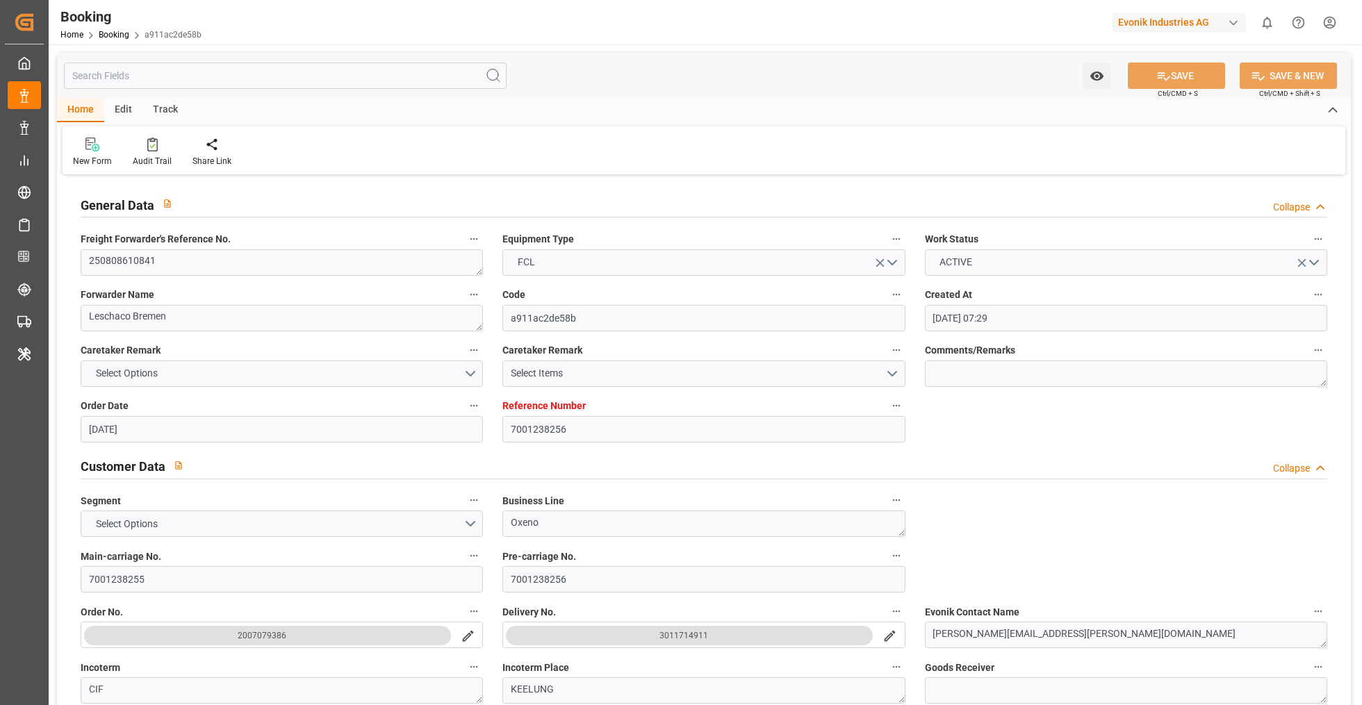
type input "[DATE] 19:44"
type input "[DATE] 15:00"
type input "[DATE] 11:00"
type input "[DATE] 19:49"
type input "[DATE] 21:00"
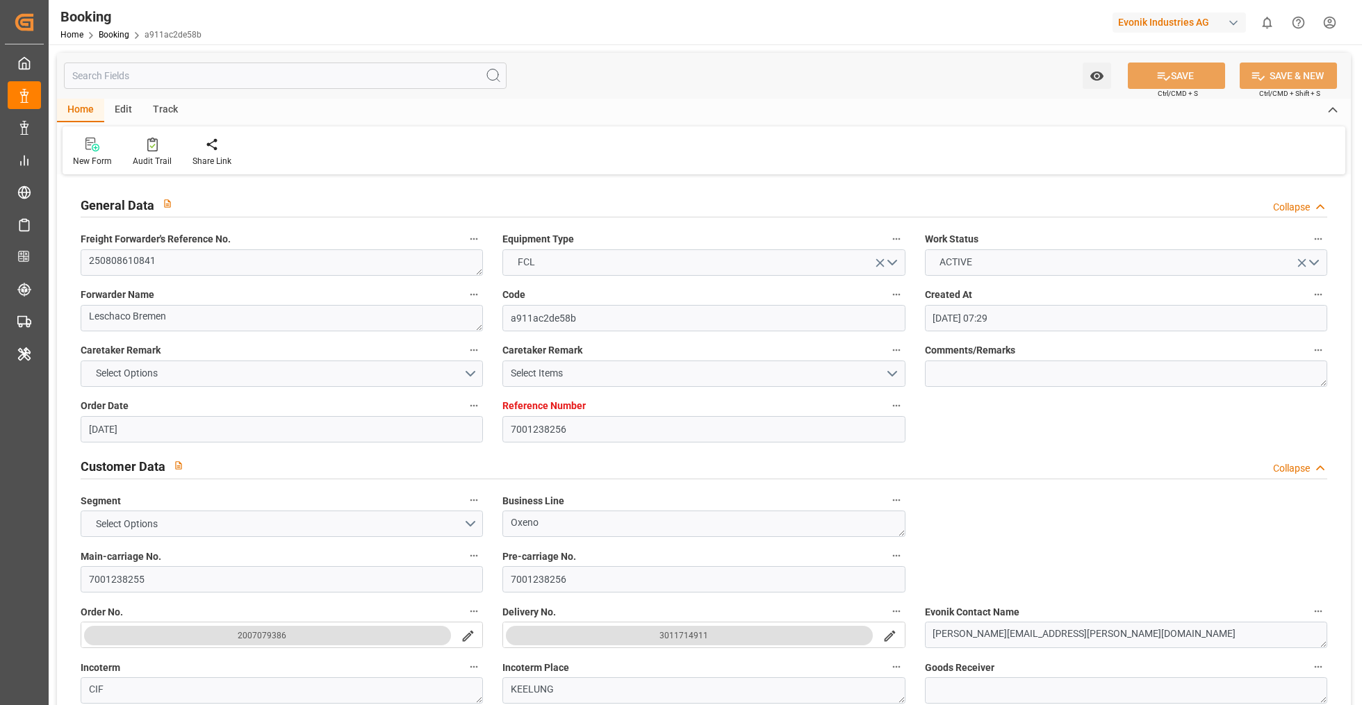
type input "[DATE] 03:00"
type input "[DATE] 10:27"
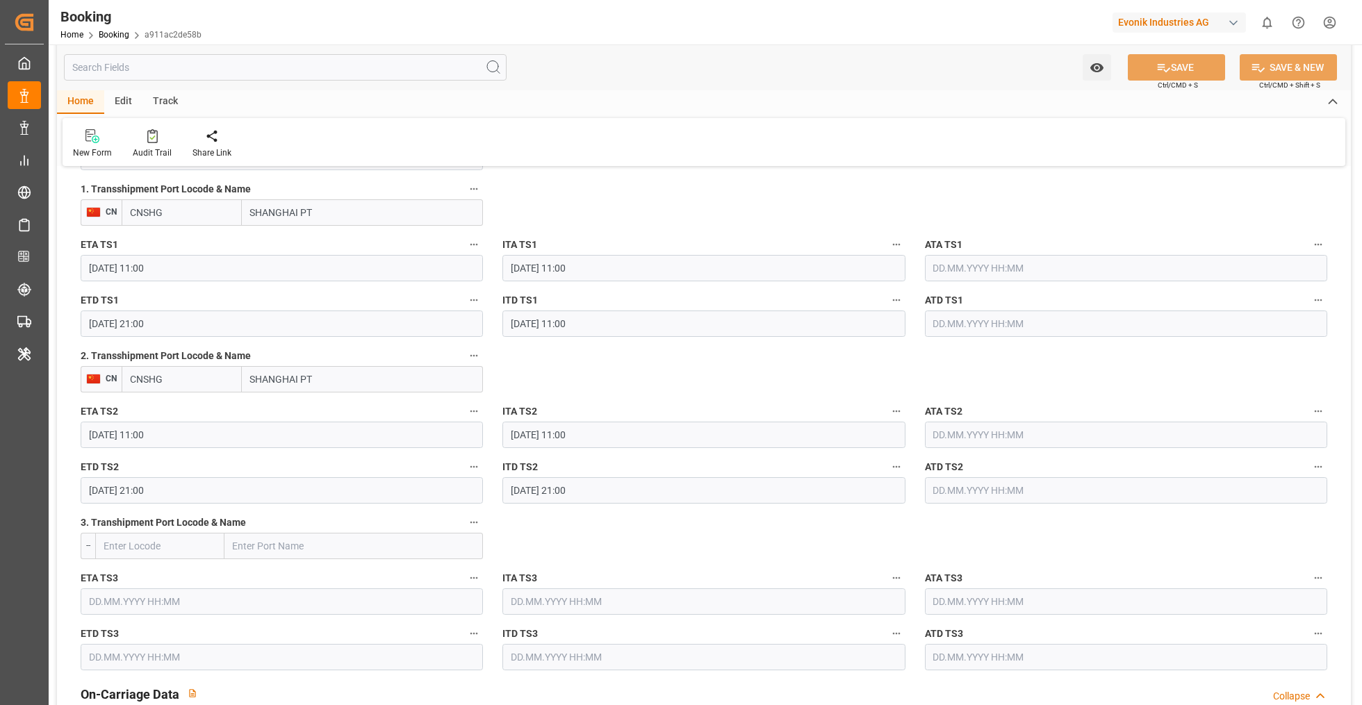
scroll to position [1510, 0]
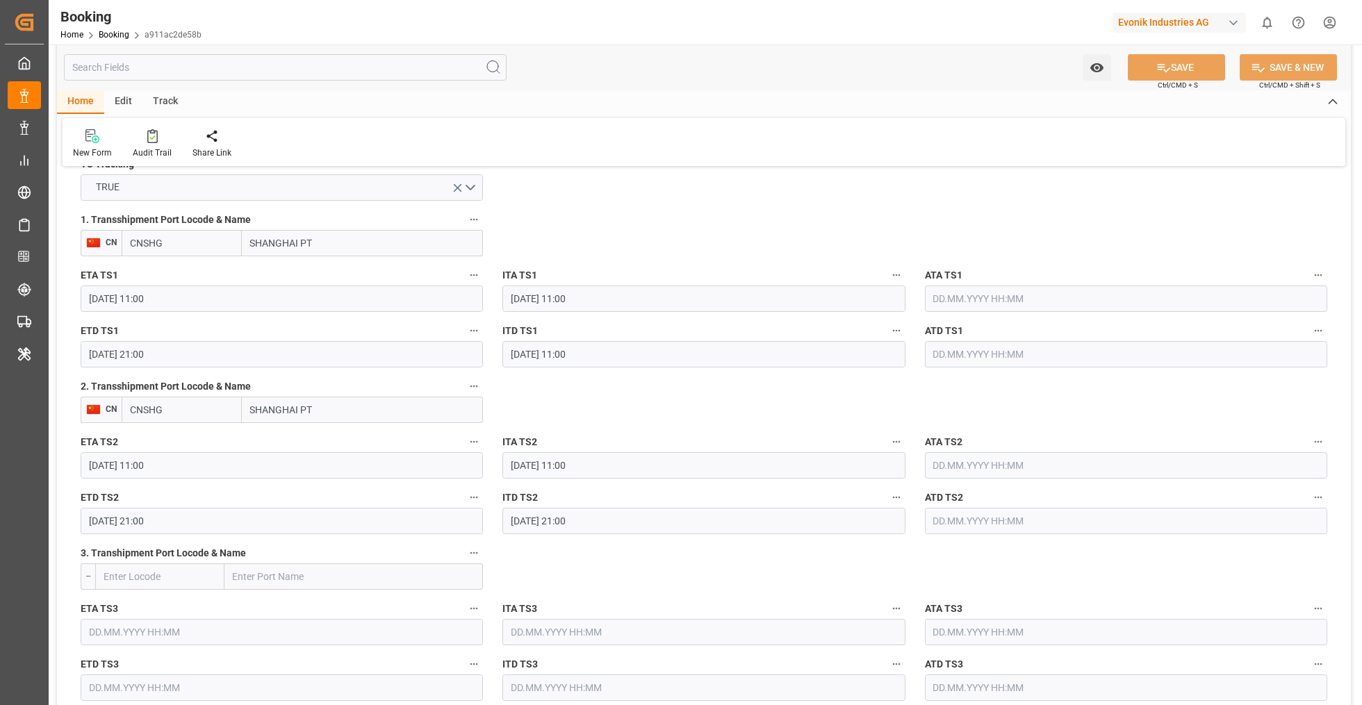
click at [745, 84] on div "Watch Option SAVE Ctrl/CMD + S SAVE & NEW Ctrl/CMD + Shift + S" at bounding box center [704, 67] width 1294 height 46
click at [894, 277] on icon "button" at bounding box center [896, 275] width 11 height 11
click at [934, 281] on li "Description" at bounding box center [943, 273] width 112 height 23
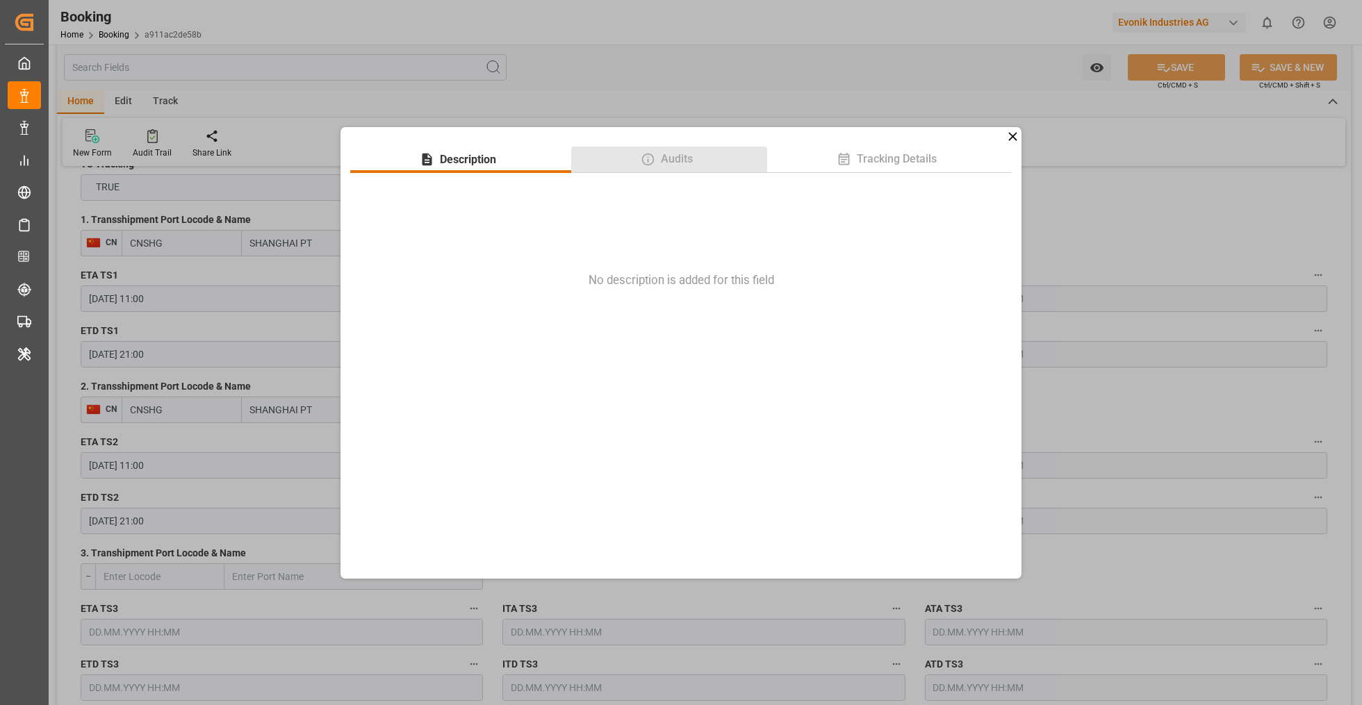
click at [679, 149] on button "Audits" at bounding box center [669, 160] width 197 height 26
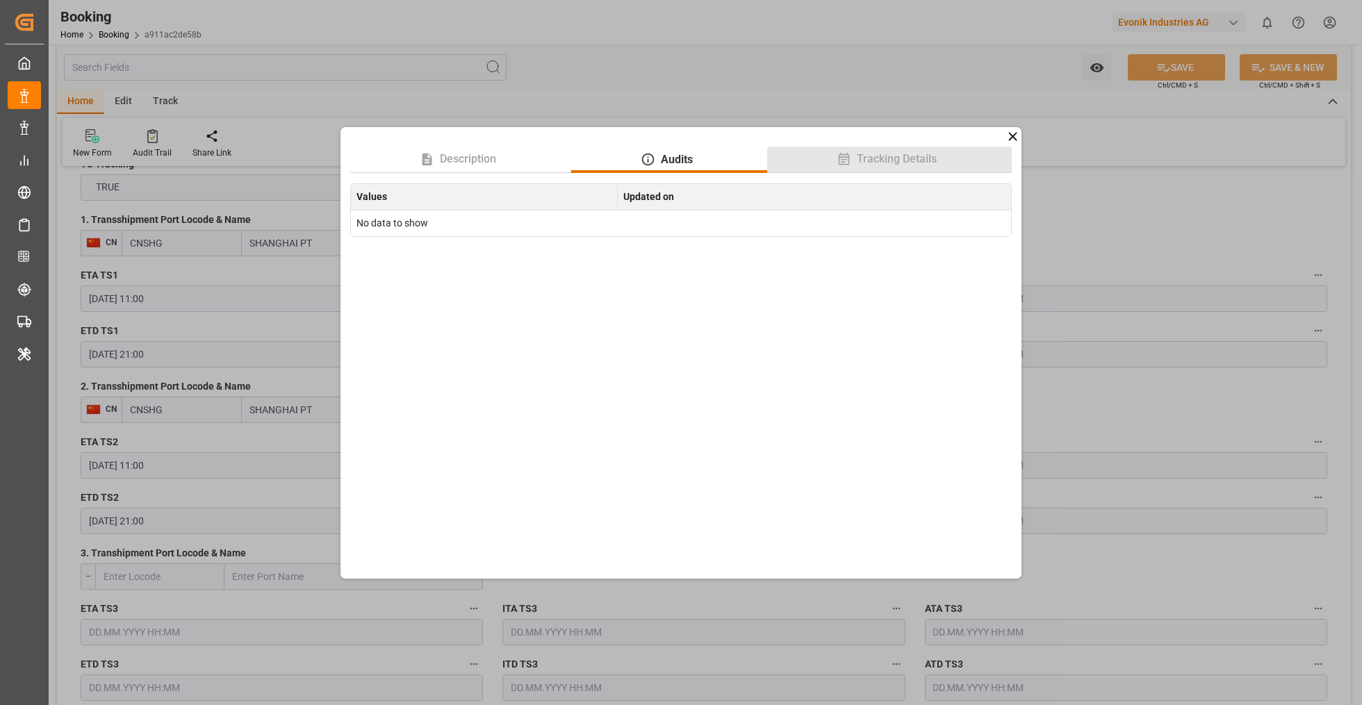
click at [878, 159] on span "Tracking Details" at bounding box center [896, 159] width 91 height 17
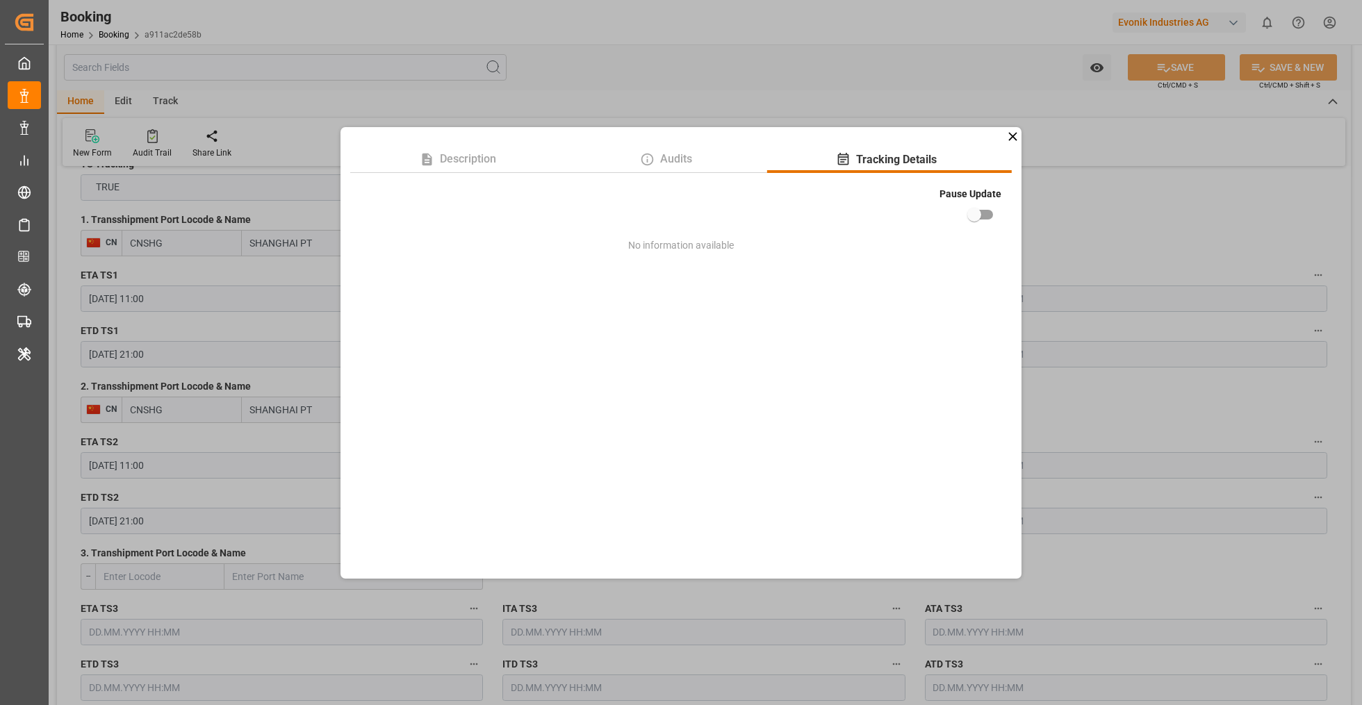
click at [1008, 140] on icon at bounding box center [1012, 136] width 15 height 15
